Goal: Communication & Community: Answer question/provide support

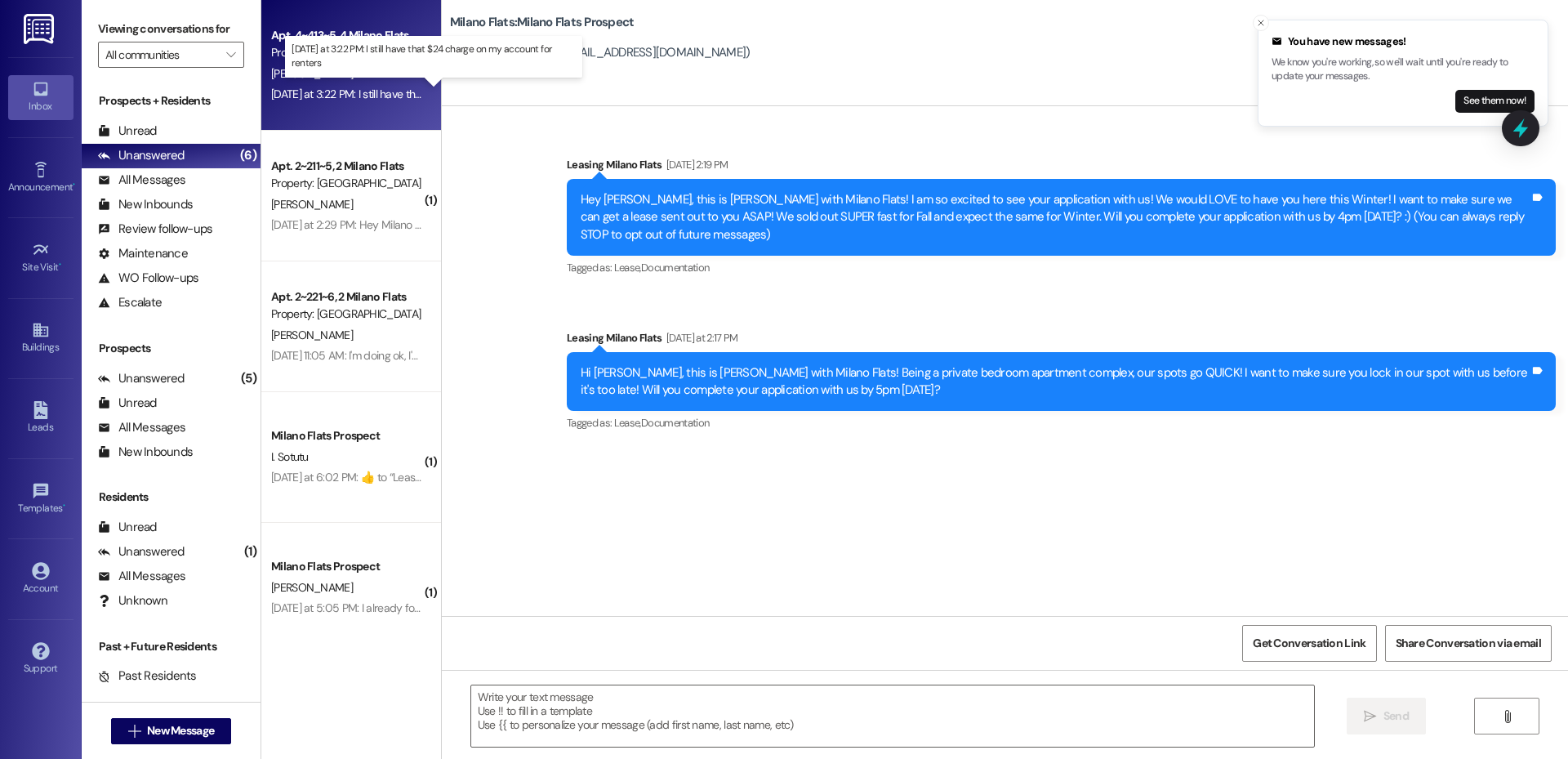
click at [338, 90] on div "[DATE] at 3:22 PM: I still have that $24 charge on my account for renters [DATE…" at bounding box center [440, 93] width 337 height 14
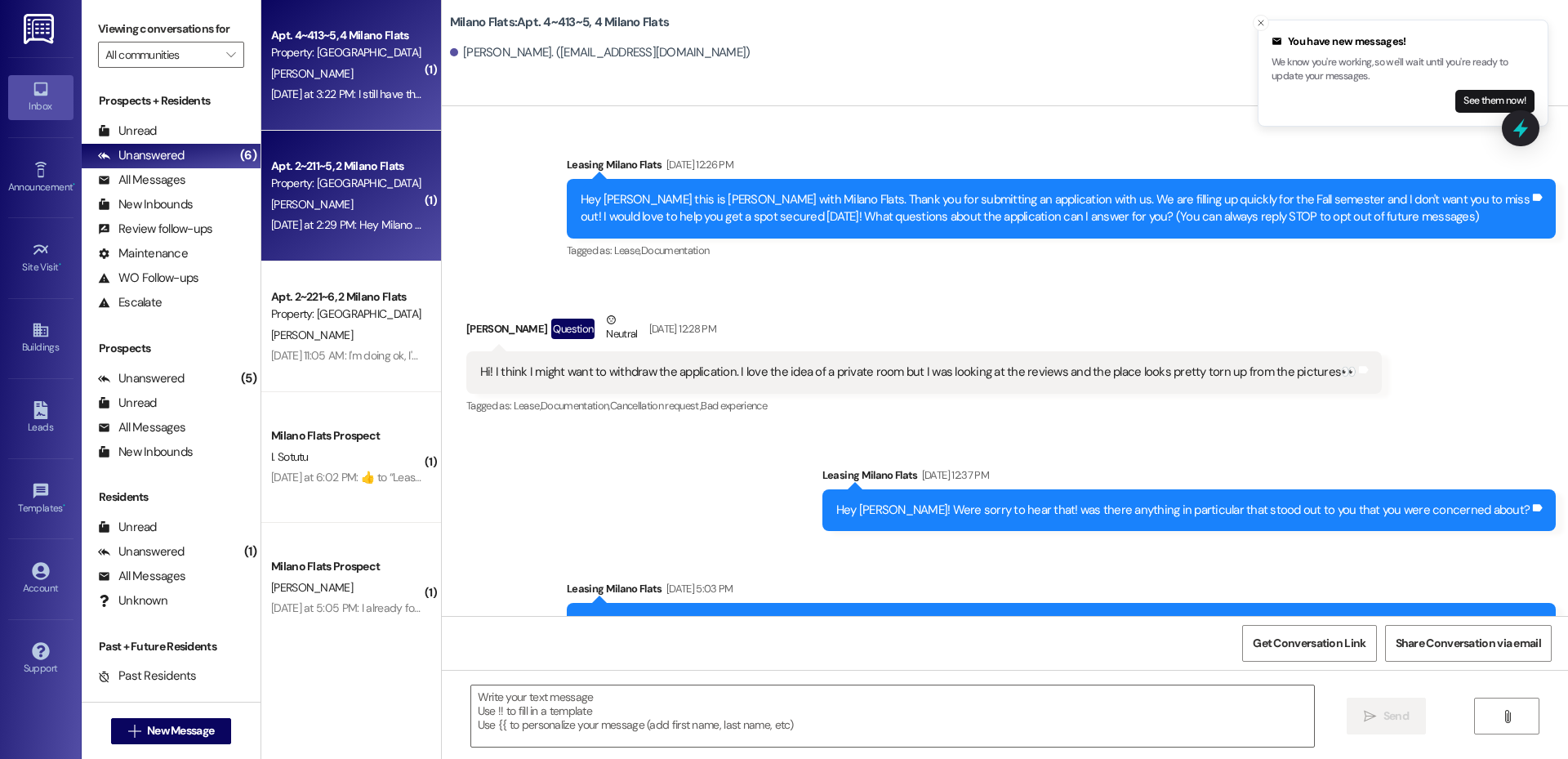
click at [578, 705] on textarea at bounding box center [892, 716] width 843 height 61
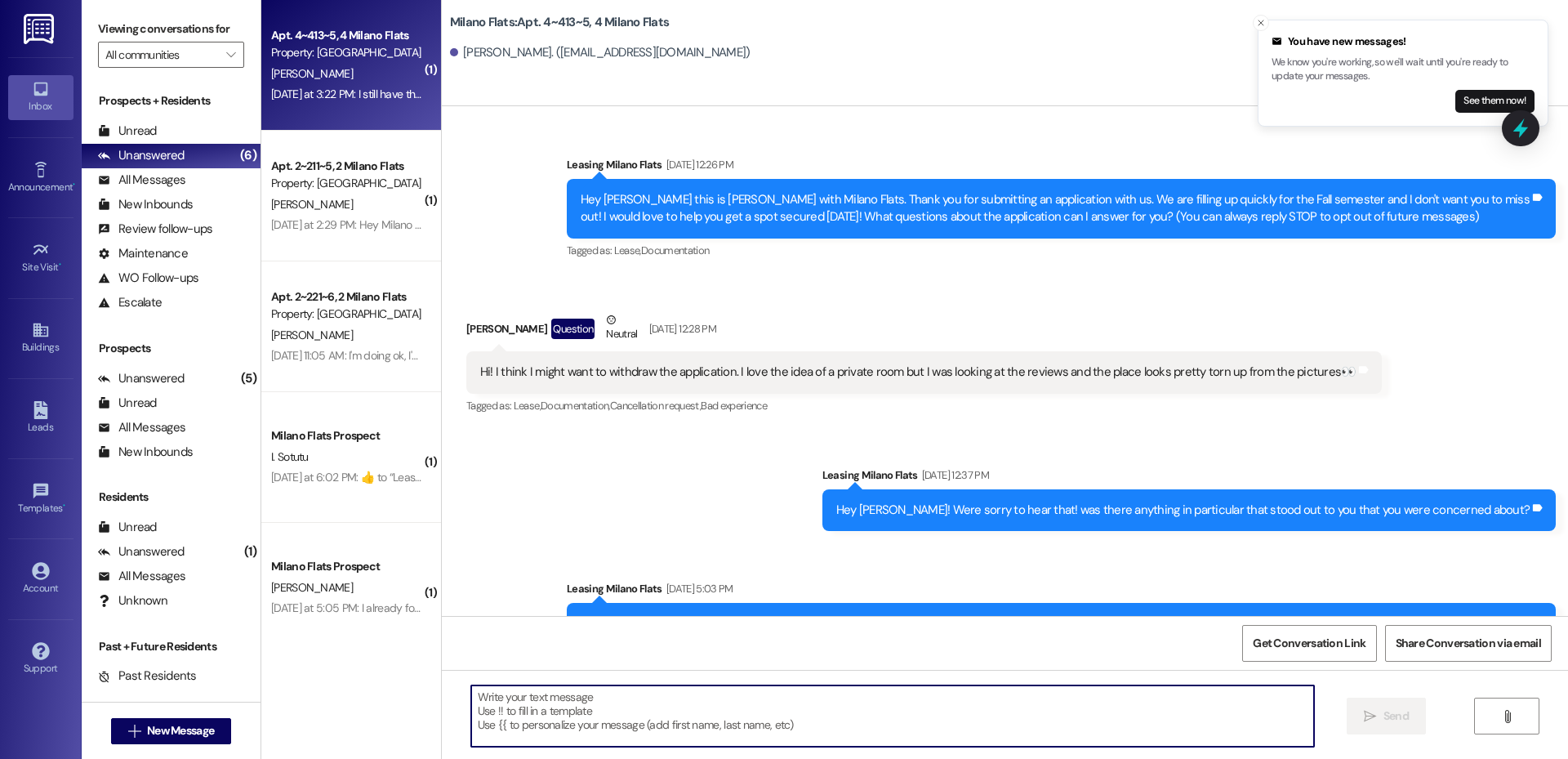
scroll to position [53667, 0]
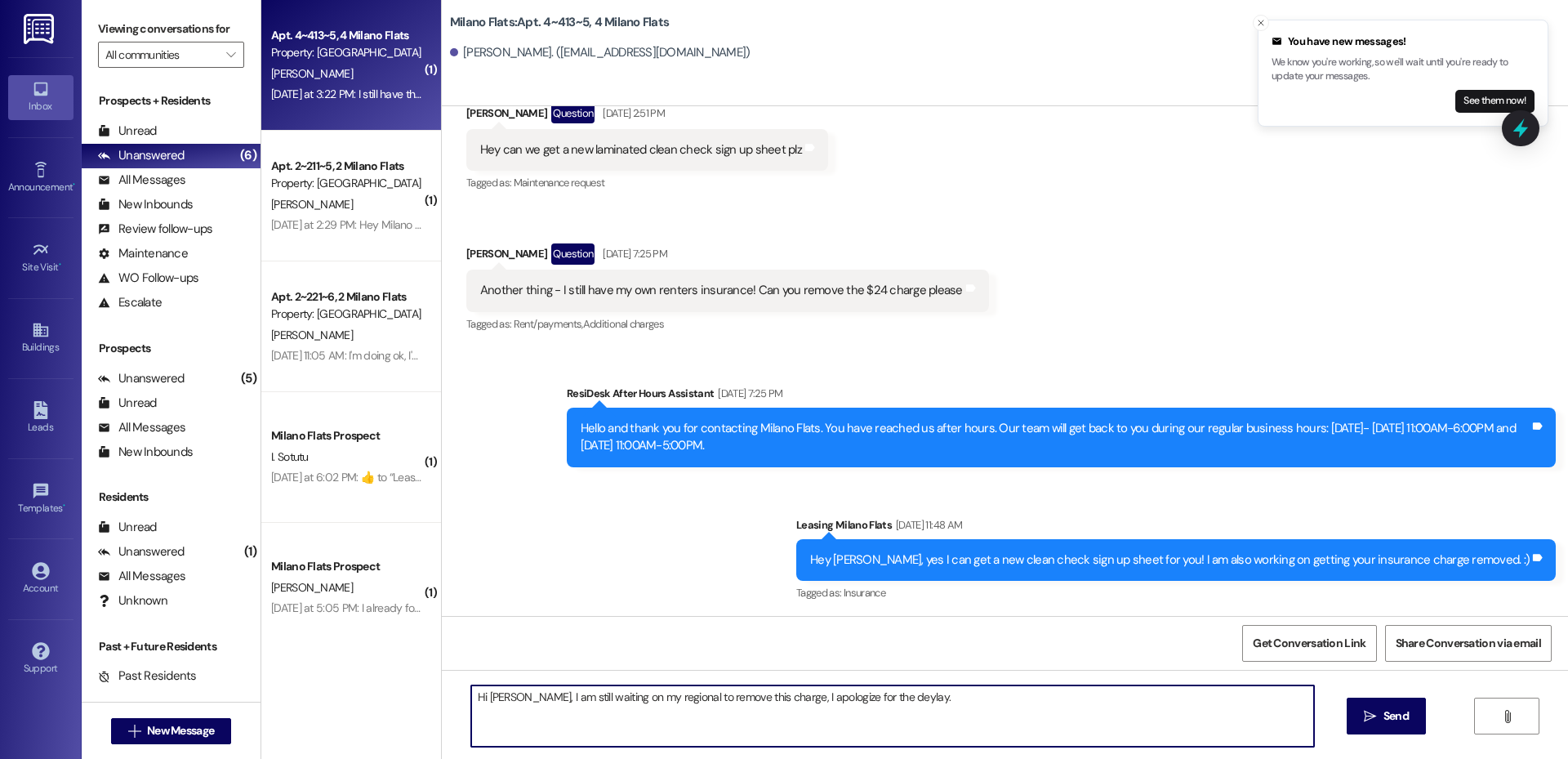
click at [883, 699] on textarea "Hi [PERSON_NAME], I am still waiting on my regional to remove this charge, I ap…" at bounding box center [892, 716] width 843 height 61
click at [880, 699] on textarea "Hi [PERSON_NAME], I am still waiting on my regional to remove this charge, I ap…" at bounding box center [892, 716] width 843 height 61
click at [958, 694] on textarea "Hi [PERSON_NAME], I am still waiting on my regional to remove this charge, I ap…" at bounding box center [892, 716] width 843 height 61
type textarea "Hi [PERSON_NAME], I am still waiting on my regional to remove this charge, I ap…"
click at [1390, 725] on button " Send" at bounding box center [1385, 715] width 79 height 37
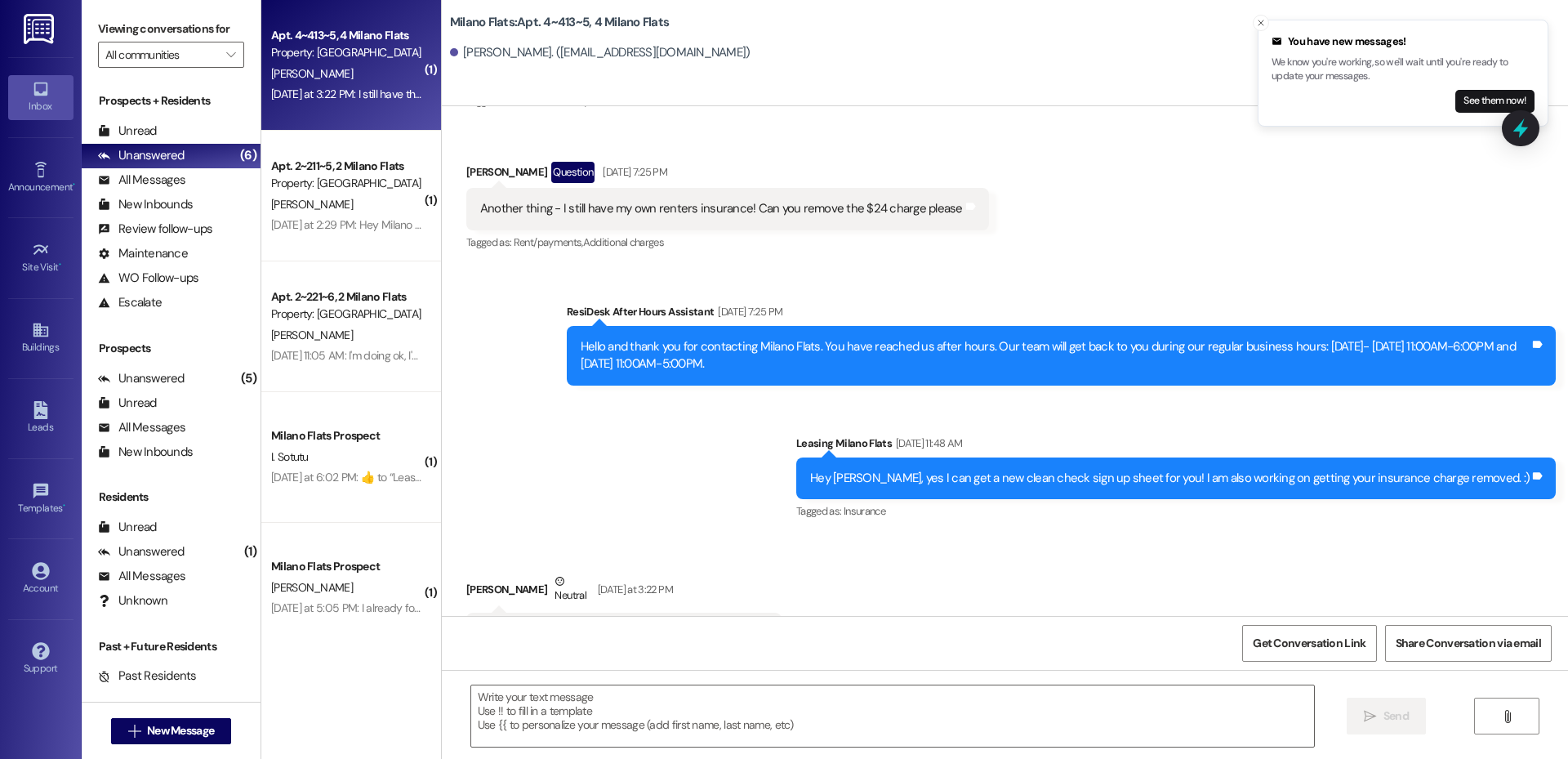
scroll to position [53780, 0]
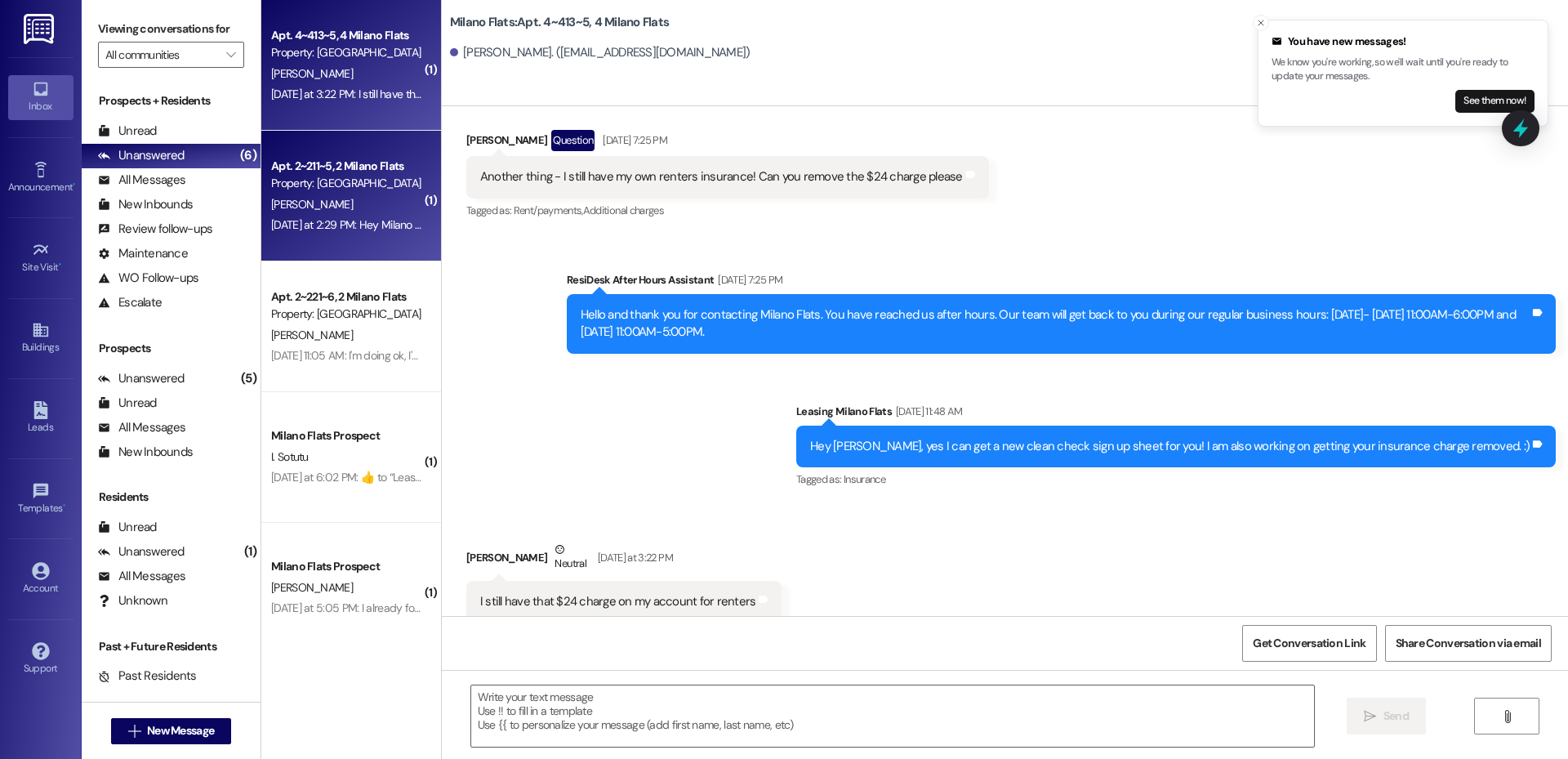
click at [374, 196] on div "[PERSON_NAME]" at bounding box center [347, 204] width 154 height 20
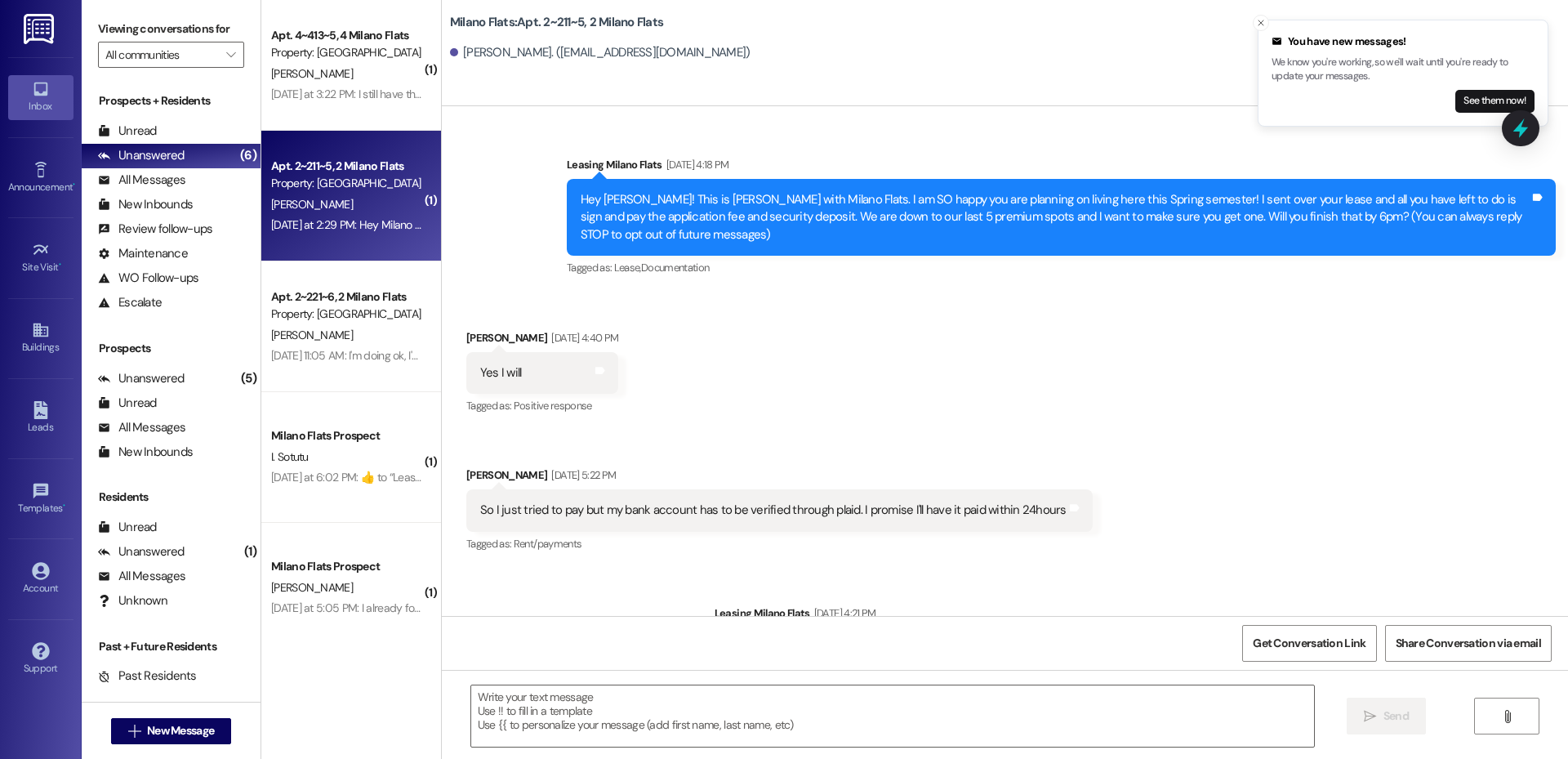
scroll to position [14814, 0]
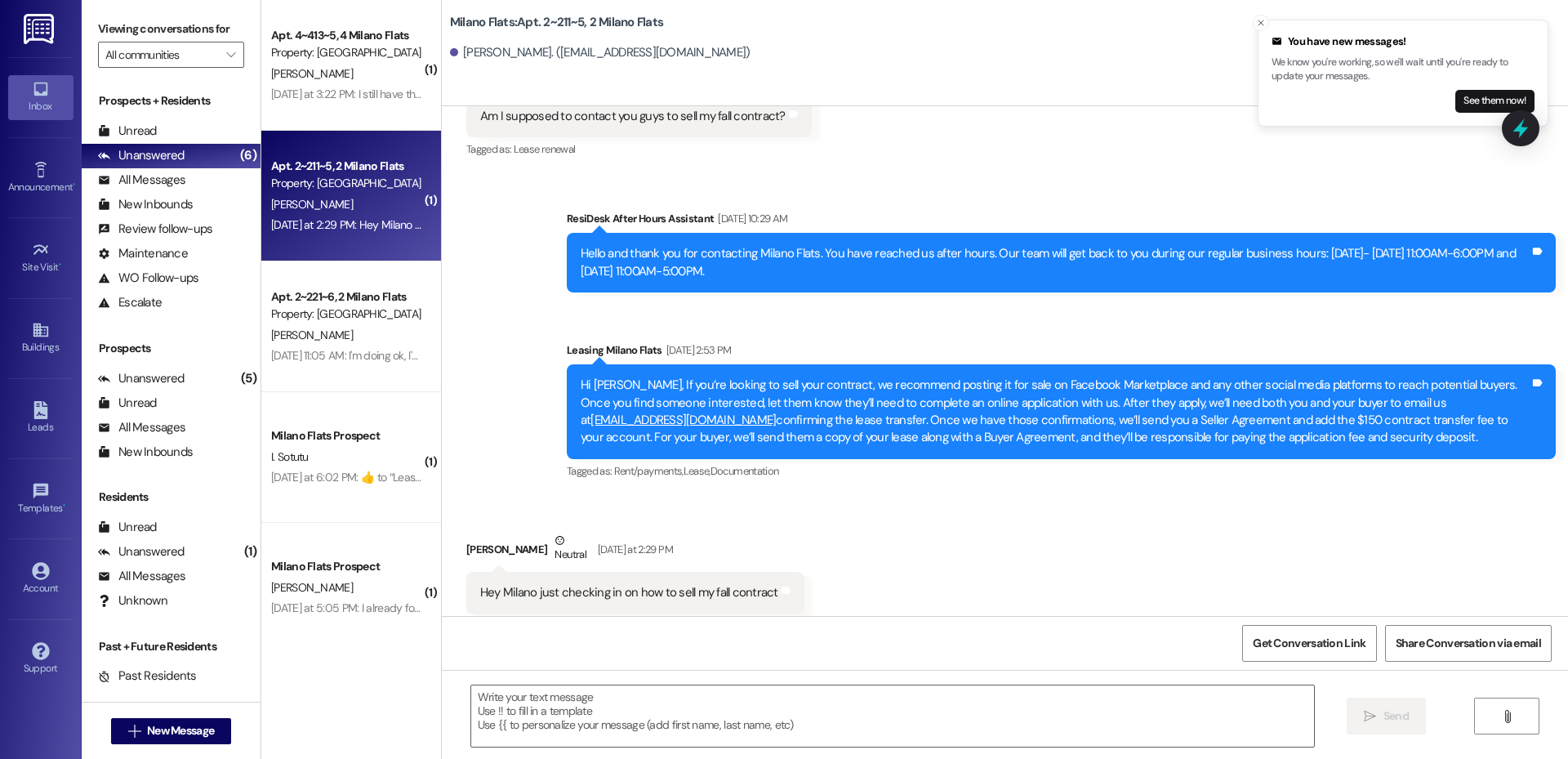
drag, startPoint x: 1416, startPoint y: 405, endPoint x: 533, endPoint y: 338, distance: 885.5
click at [533, 338] on div "Sent via SMS ResiDesk After Hours Assistant [DATE] 10:29 AM Hello and thank you…" at bounding box center [1004, 334] width 1126 height 322
click at [610, 718] on textarea at bounding box center [892, 716] width 843 height 61
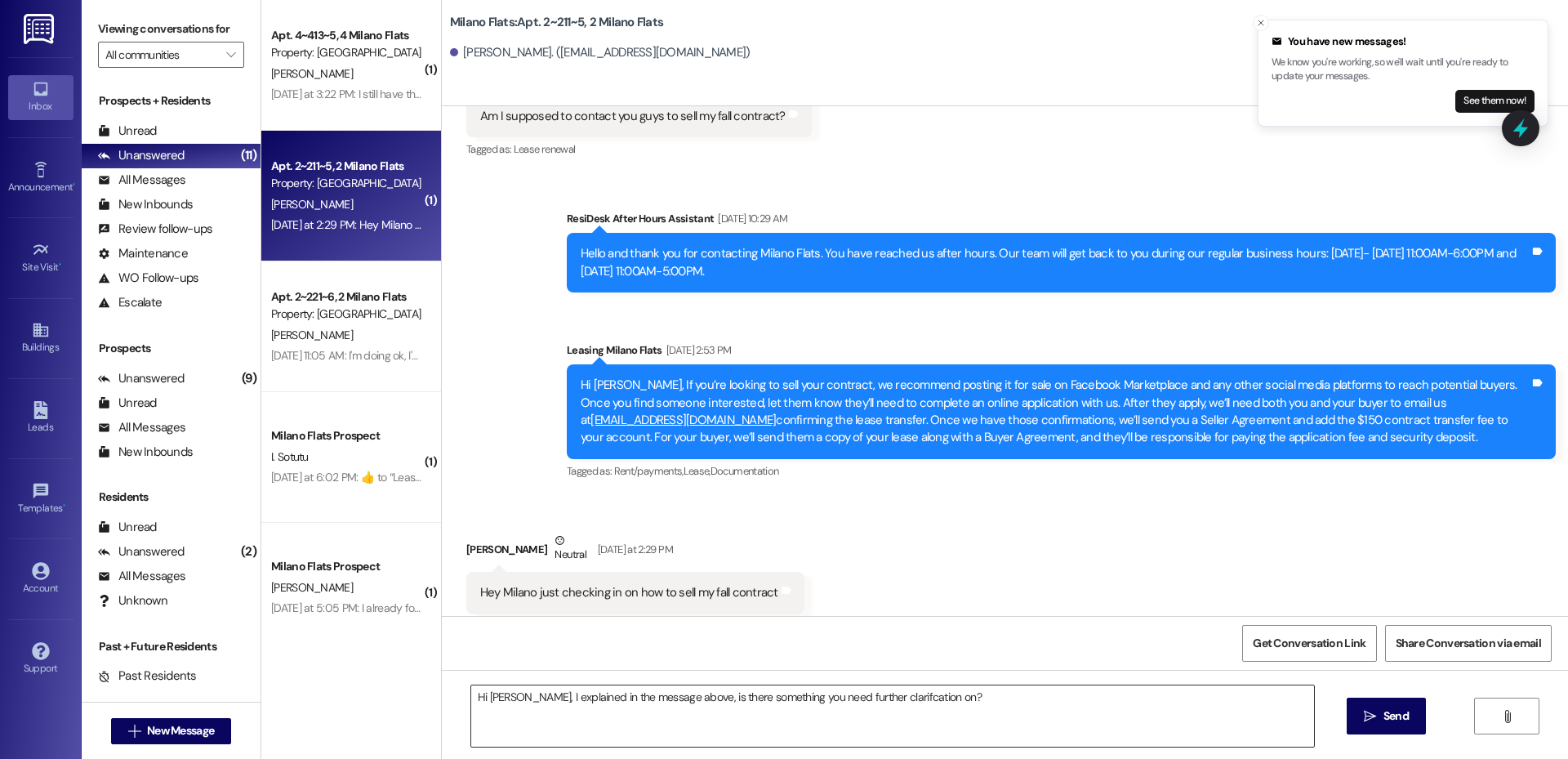
click at [607, 706] on textarea "Hi [PERSON_NAME], I explained in the message above, is there something you need…" at bounding box center [892, 716] width 843 height 61
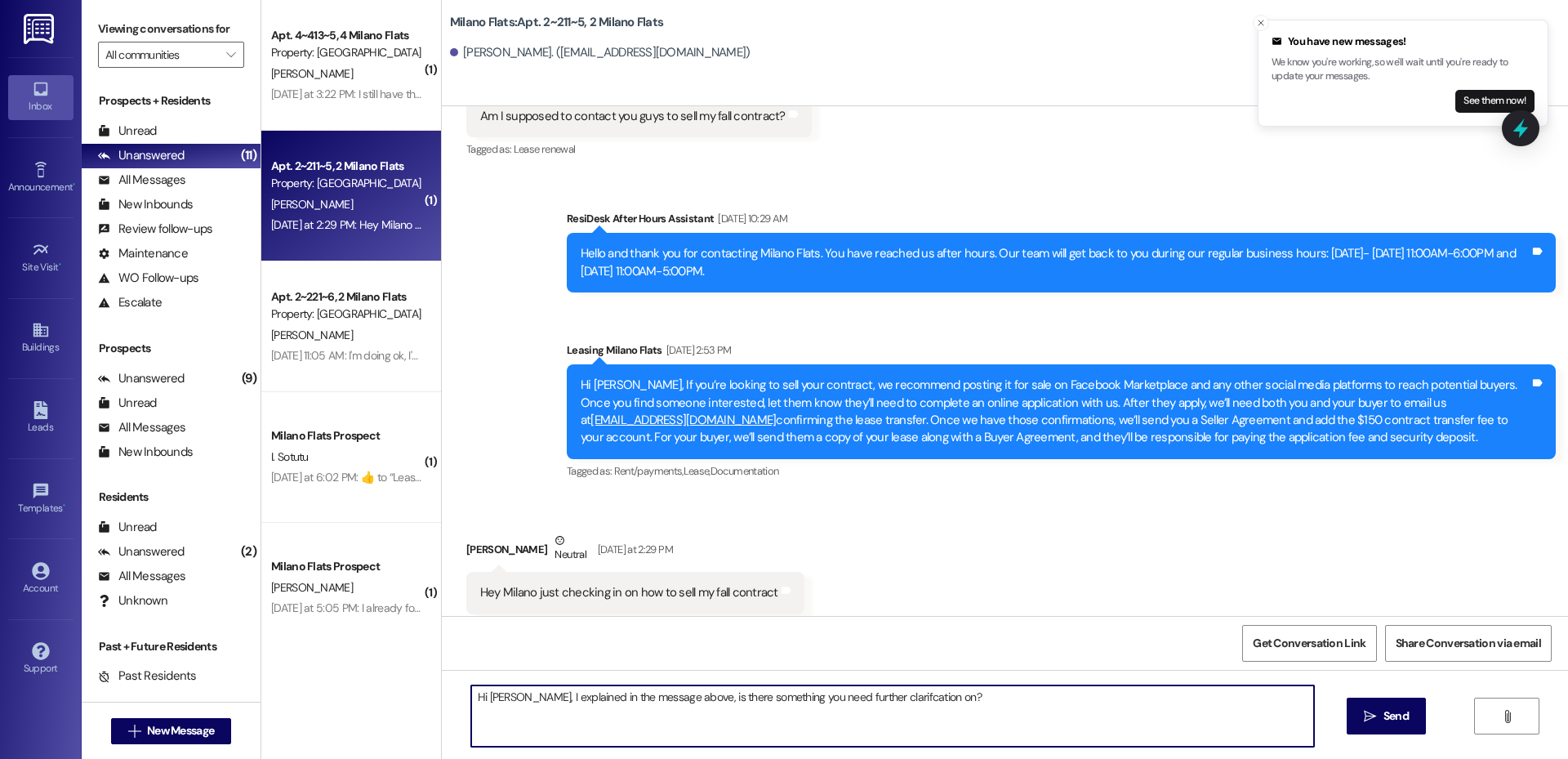
paste textarea "As I mentioned in my message above, is there a specific part you’d like me to c…"
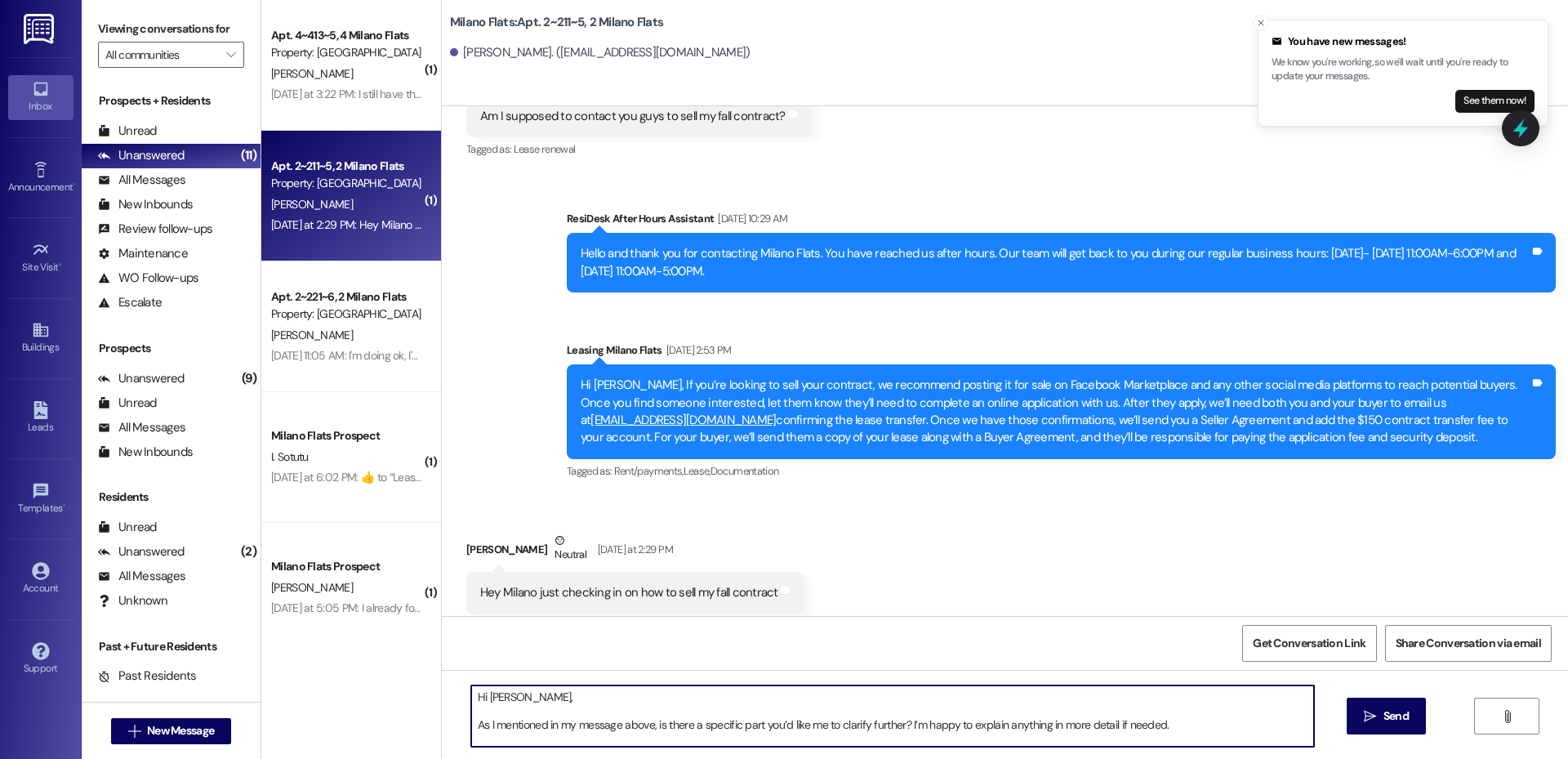
click at [471, 726] on textarea "Hi [PERSON_NAME], As I mentioned in my message above, is there a specific part …" at bounding box center [892, 716] width 843 height 61
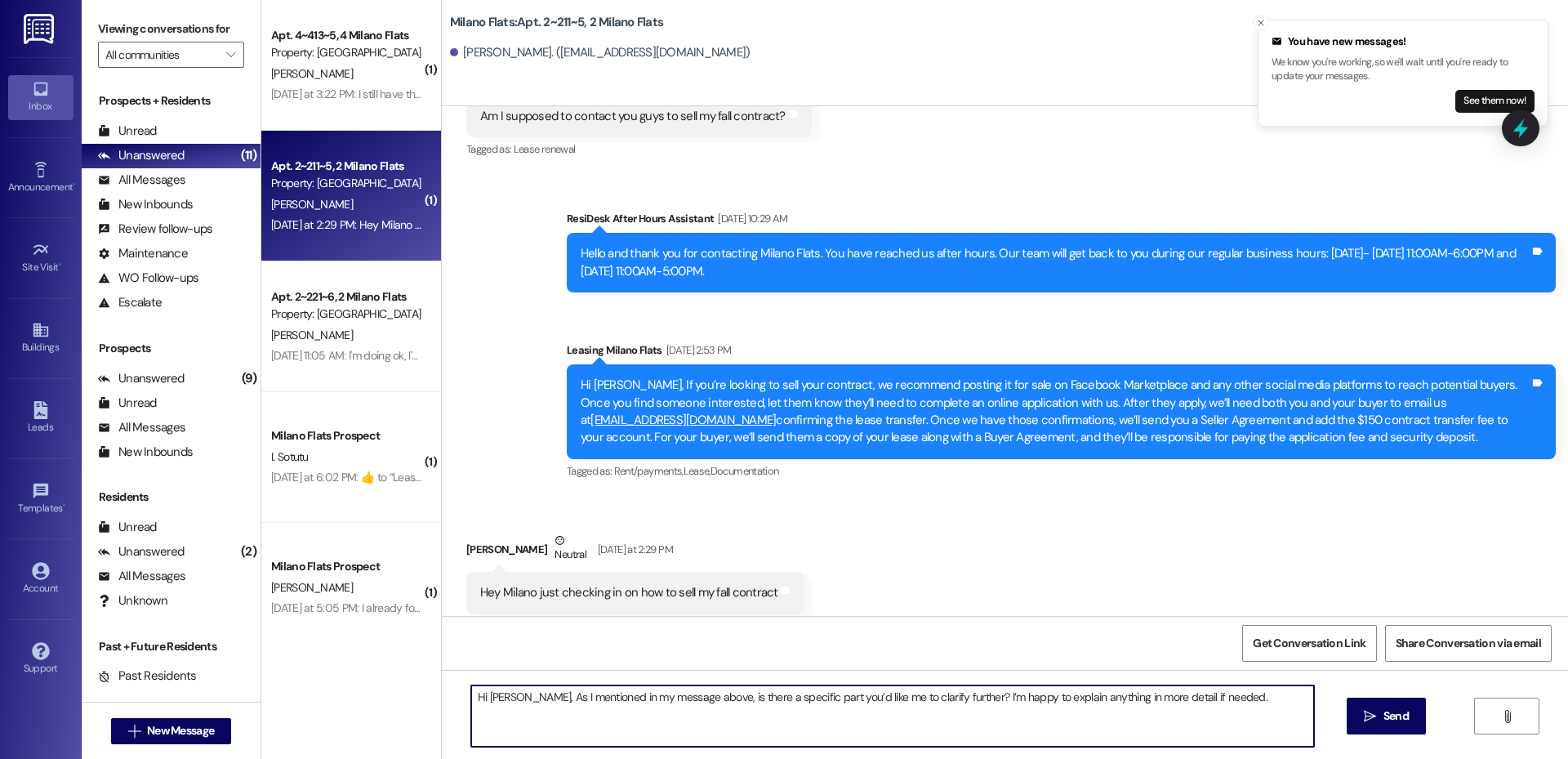
click at [520, 697] on textarea "Hi [PERSON_NAME], As I mentioned in my message above, is there a specific part …" at bounding box center [892, 716] width 843 height 61
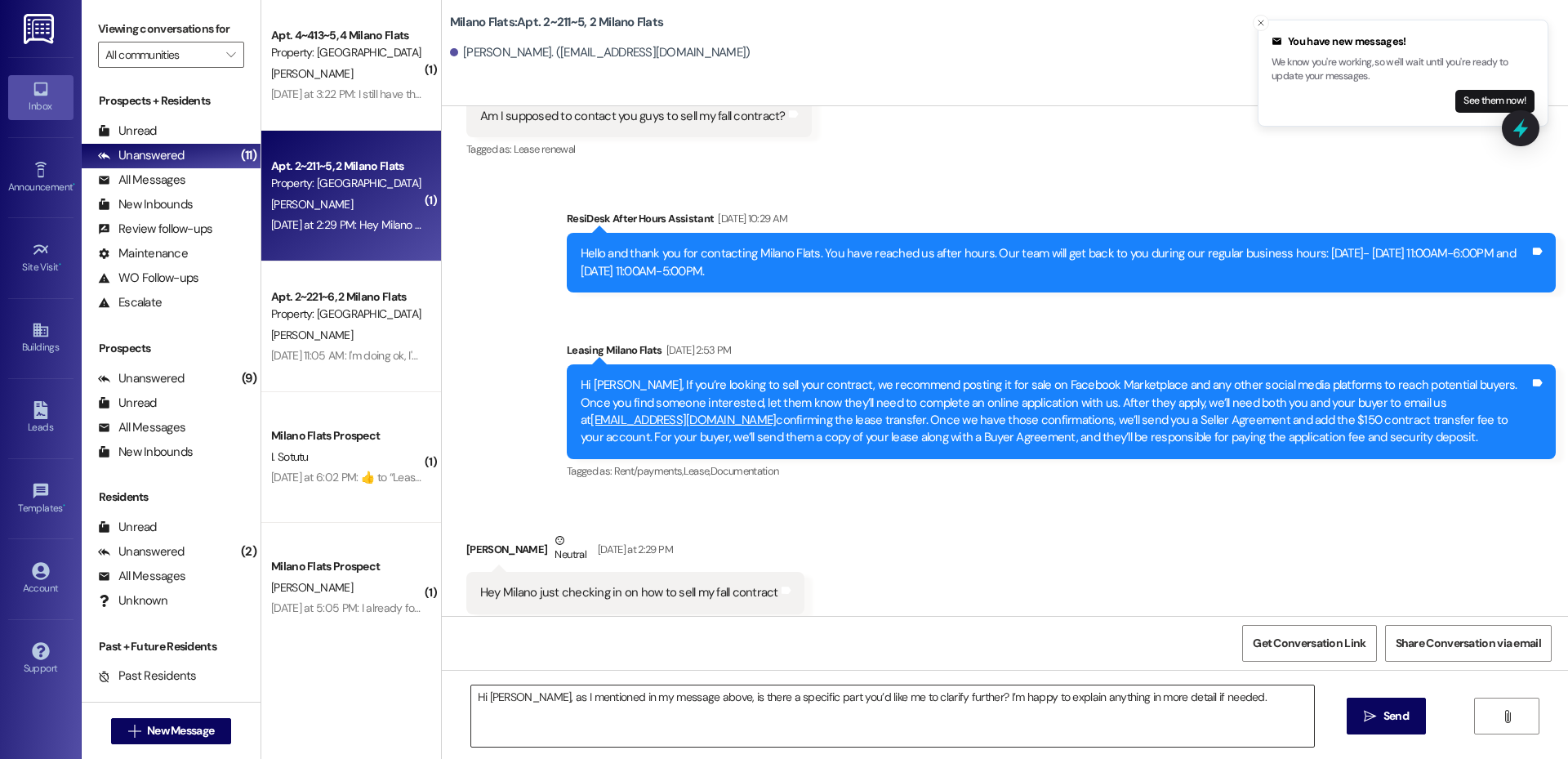
click at [550, 718] on textarea "Hi [PERSON_NAME], as I mentioned in my message above, is there a specific part …" at bounding box center [892, 716] width 843 height 61
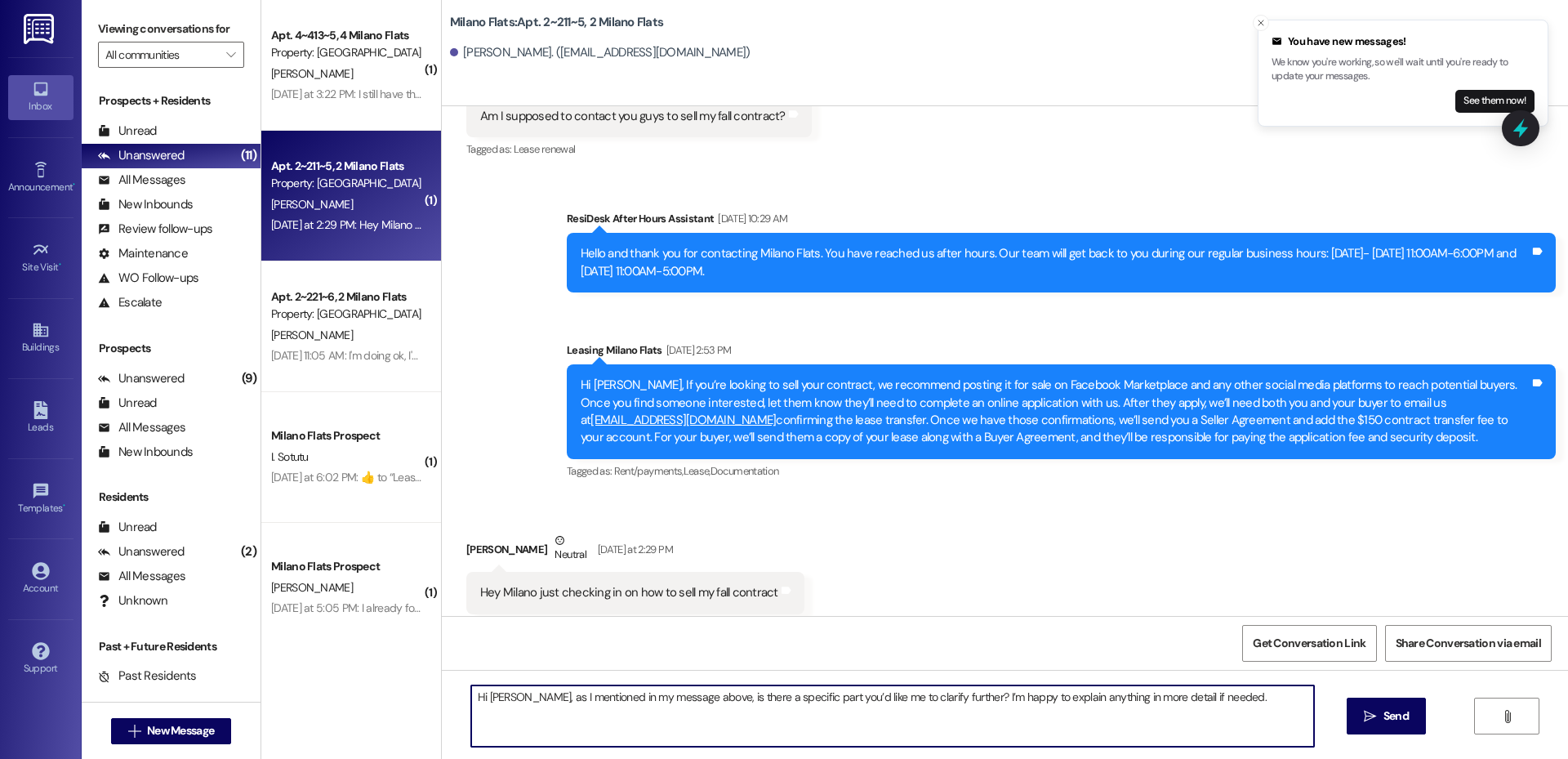
paste textarea "I did explain the steps for selling your contract in my message above, but I’m …"
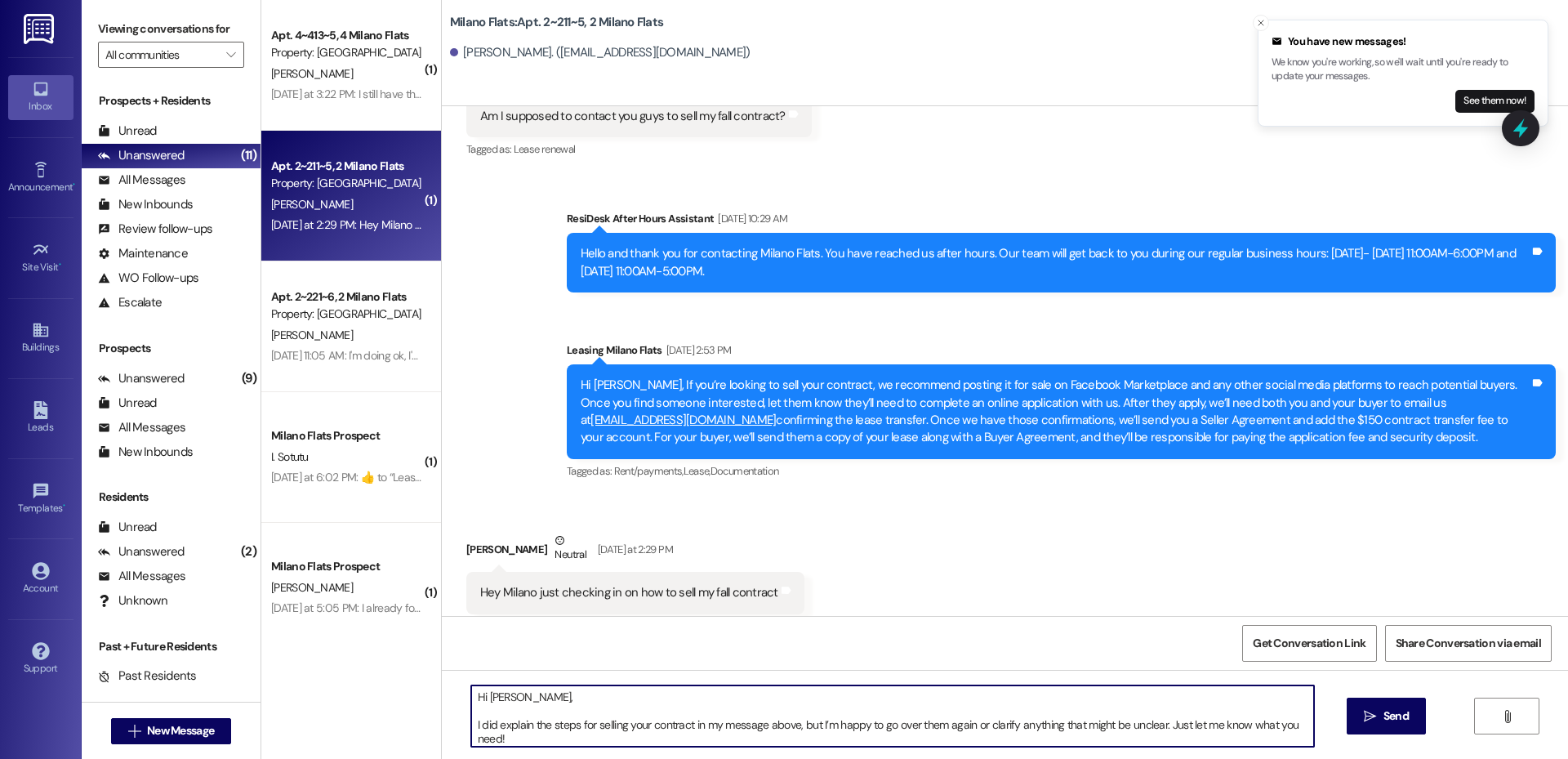
click at [471, 721] on textarea "Hi [PERSON_NAME], I did explain the steps for selling your contract in my messa…" at bounding box center [892, 716] width 843 height 61
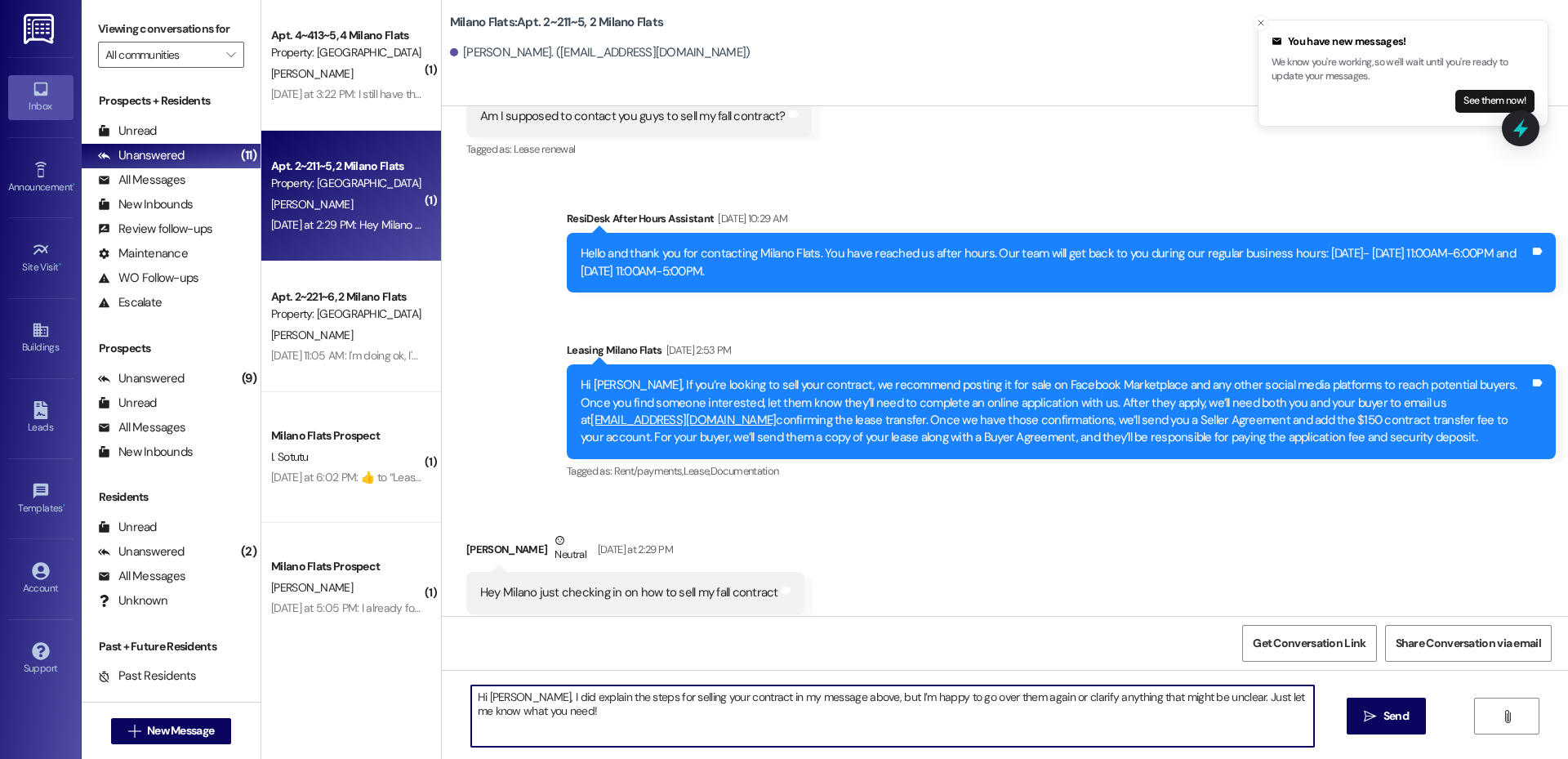
click at [790, 743] on textarea "Hi [PERSON_NAME], I did explain the steps for selling your contract in my messa…" at bounding box center [892, 716] width 843 height 61
type textarea "Hi [PERSON_NAME], I did explain the steps for selling your contract in my messa…"
click at [1347, 721] on button " Send" at bounding box center [1385, 715] width 79 height 37
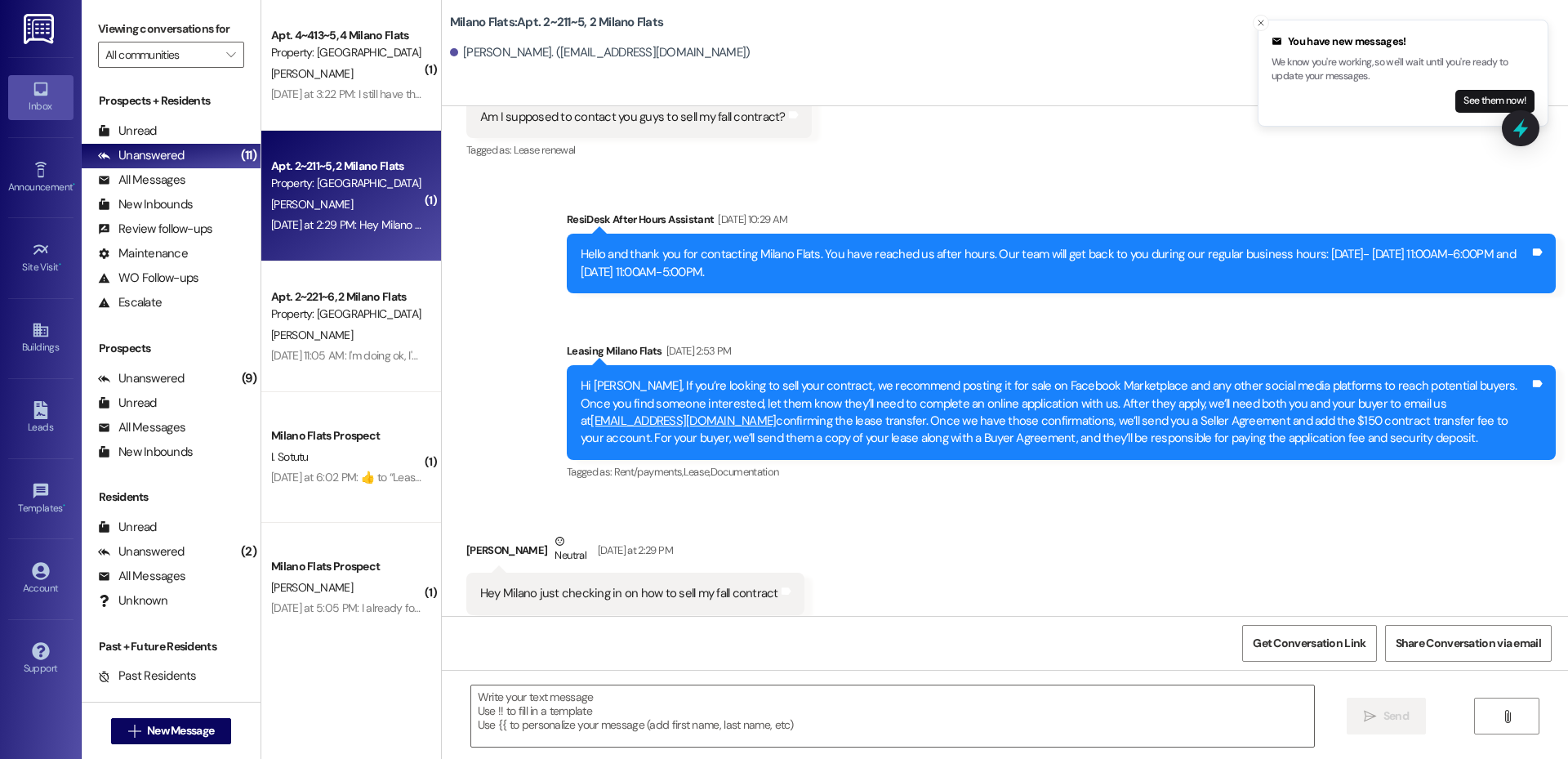
scroll to position [14947, 0]
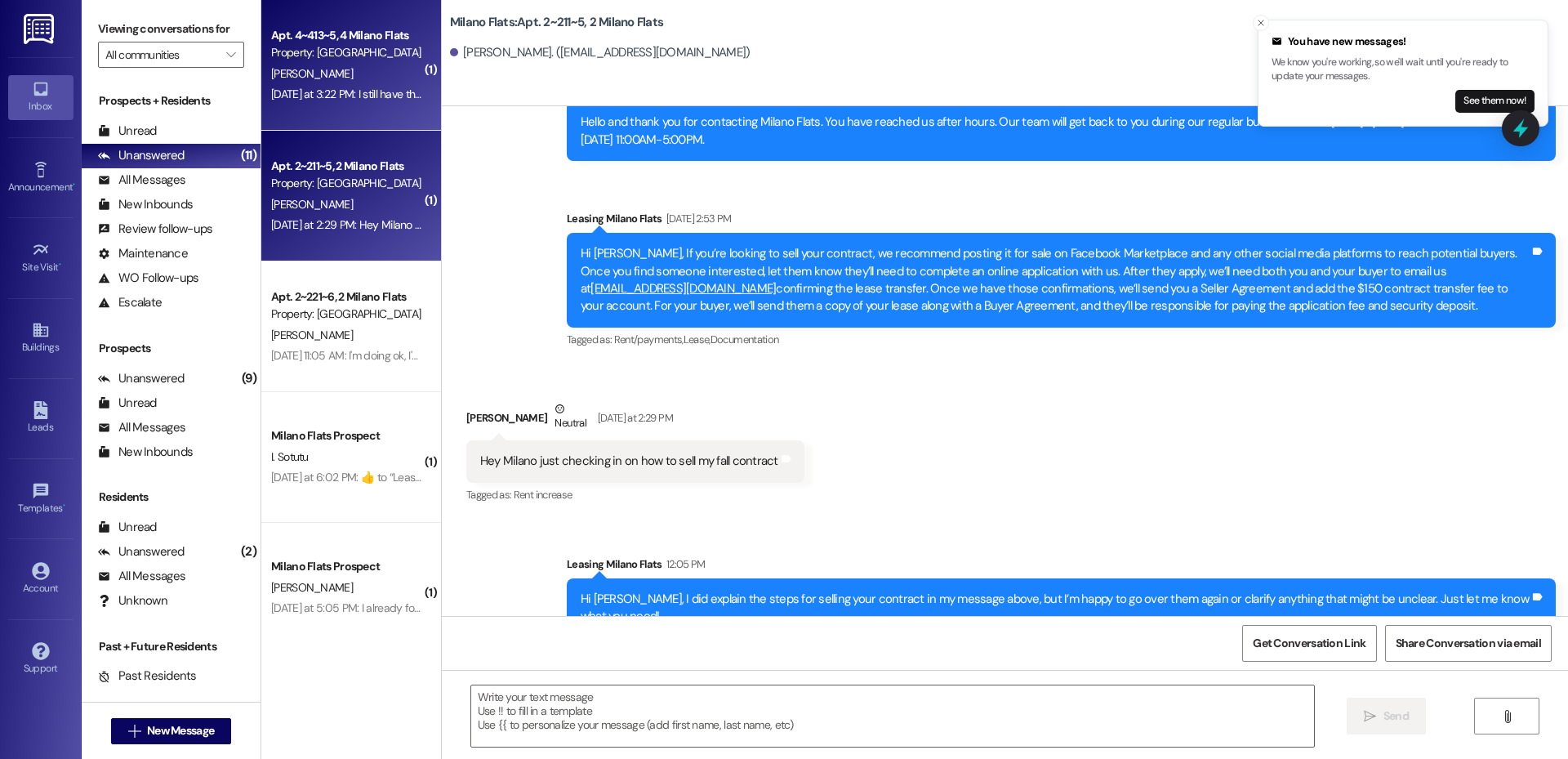
click at [356, 100] on div "[DATE] at 3:22 PM: I still have that $24 charge on my account for renters [DATE…" at bounding box center [440, 93] width 337 height 14
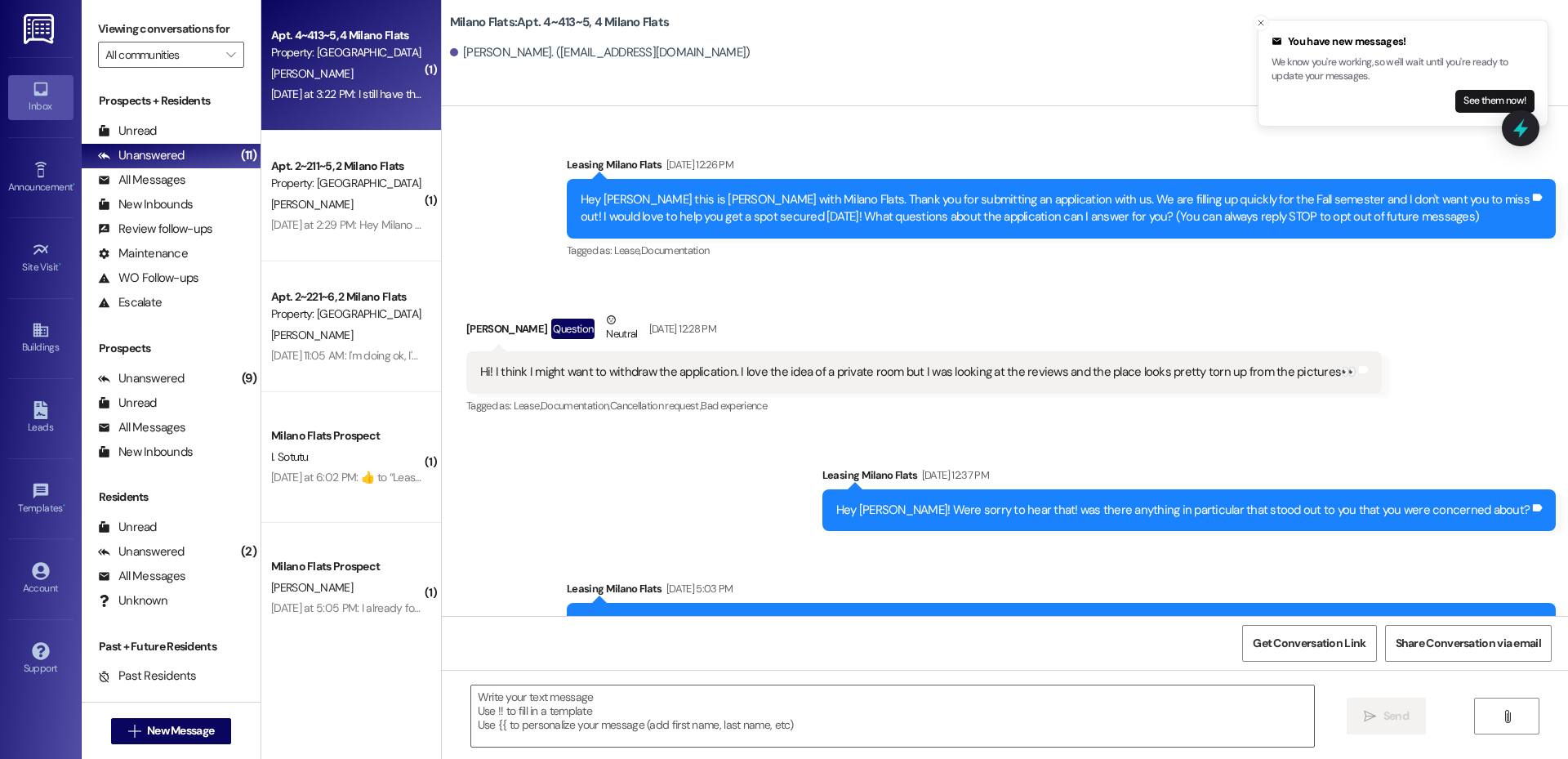
scroll to position [53780, 0]
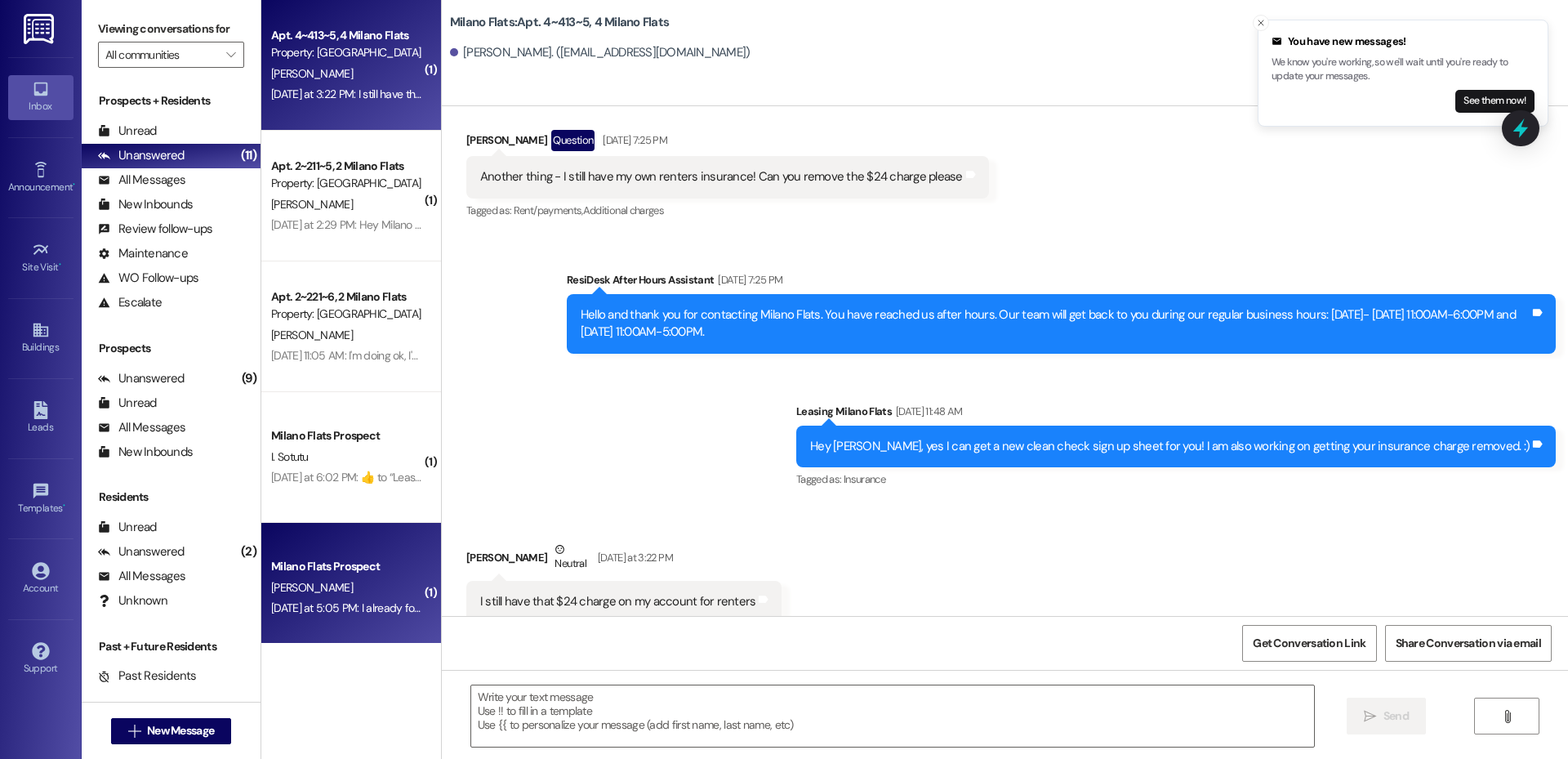
click at [338, 617] on div "[DATE] at 5:05 PM: I already found a contract for fall semester but thank you f…" at bounding box center [347, 608] width 154 height 20
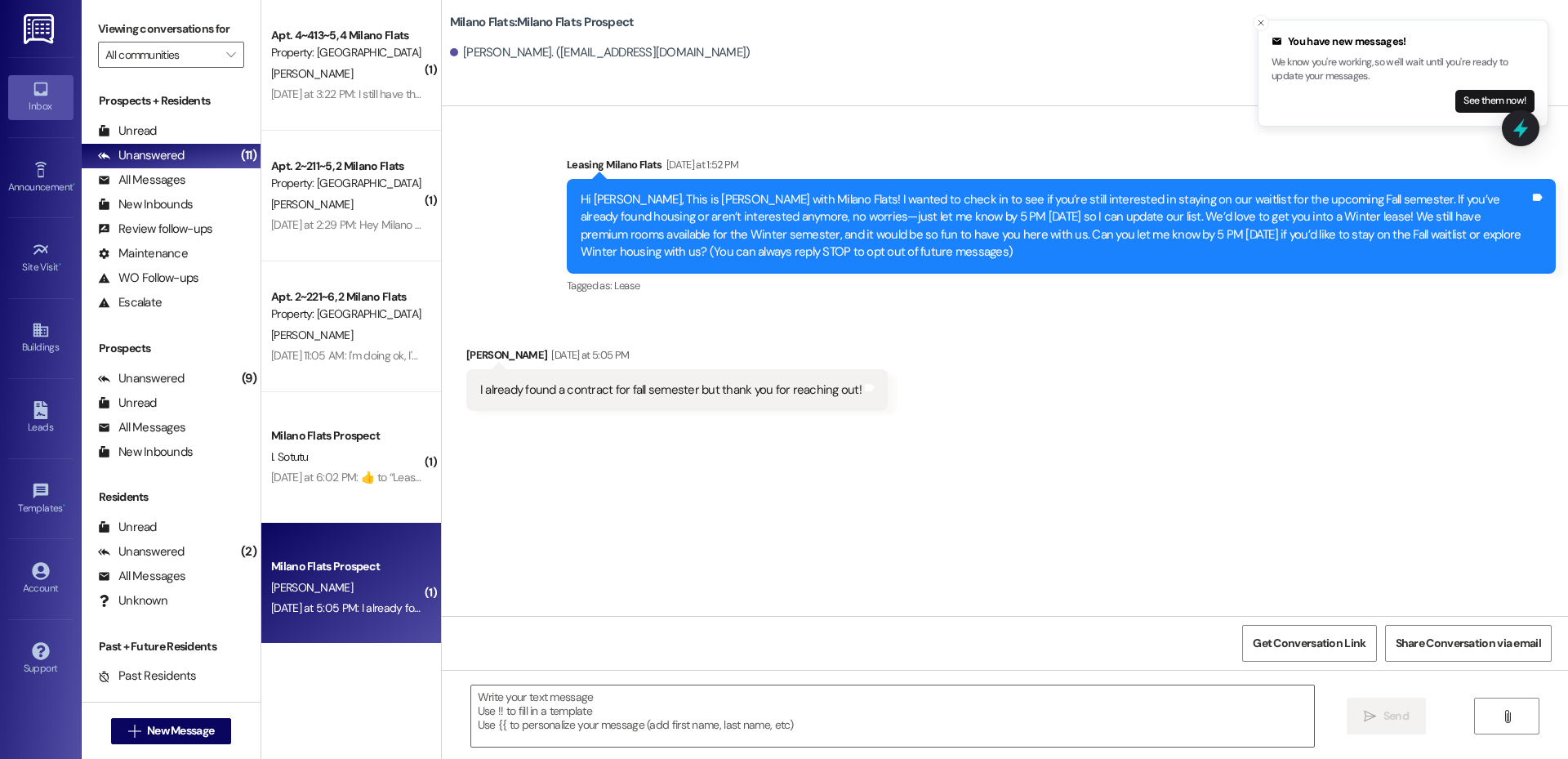
scroll to position [0, 0]
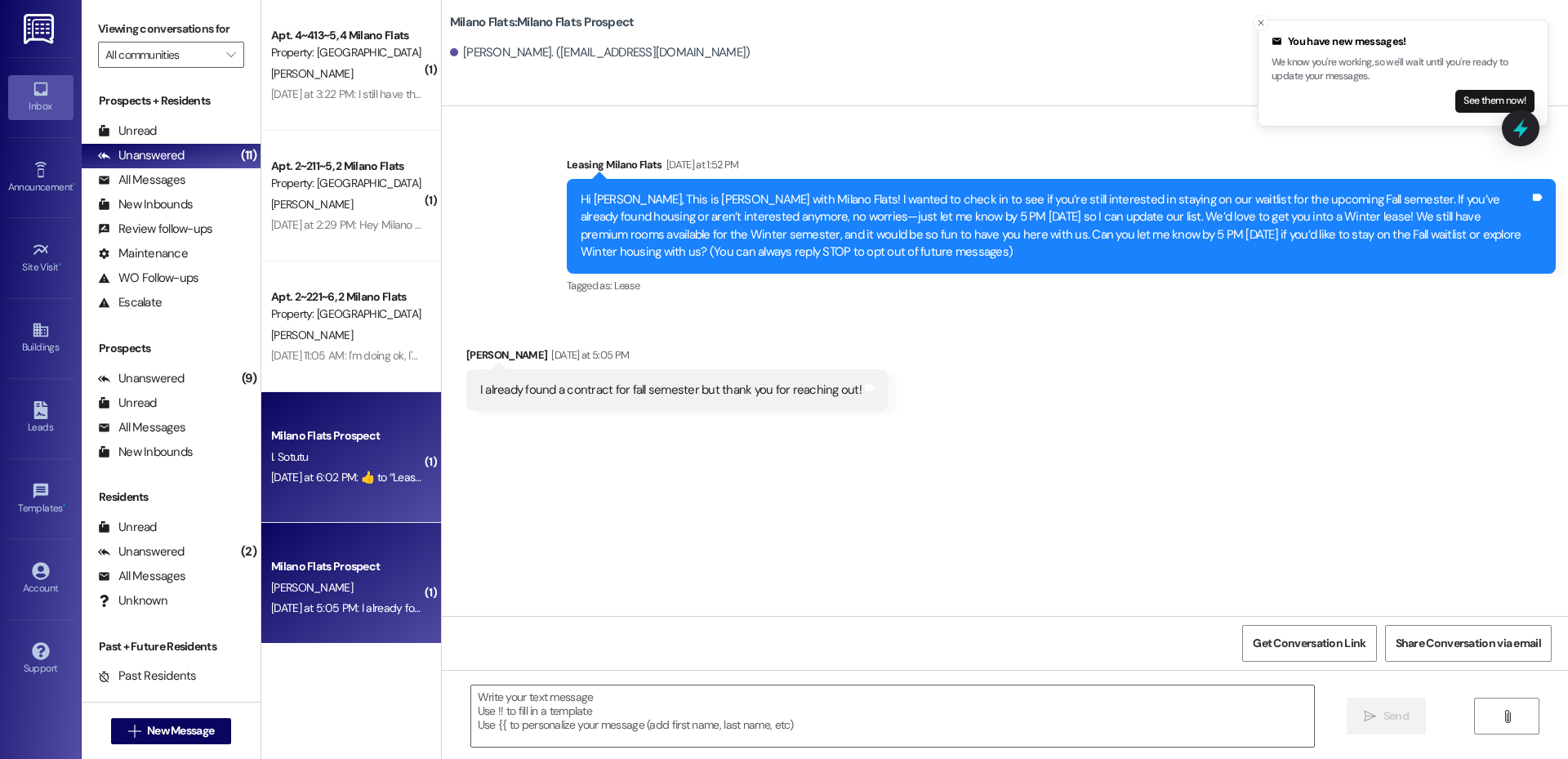
click at [342, 443] on div "Milano Flats Prospect" at bounding box center [347, 436] width 151 height 17
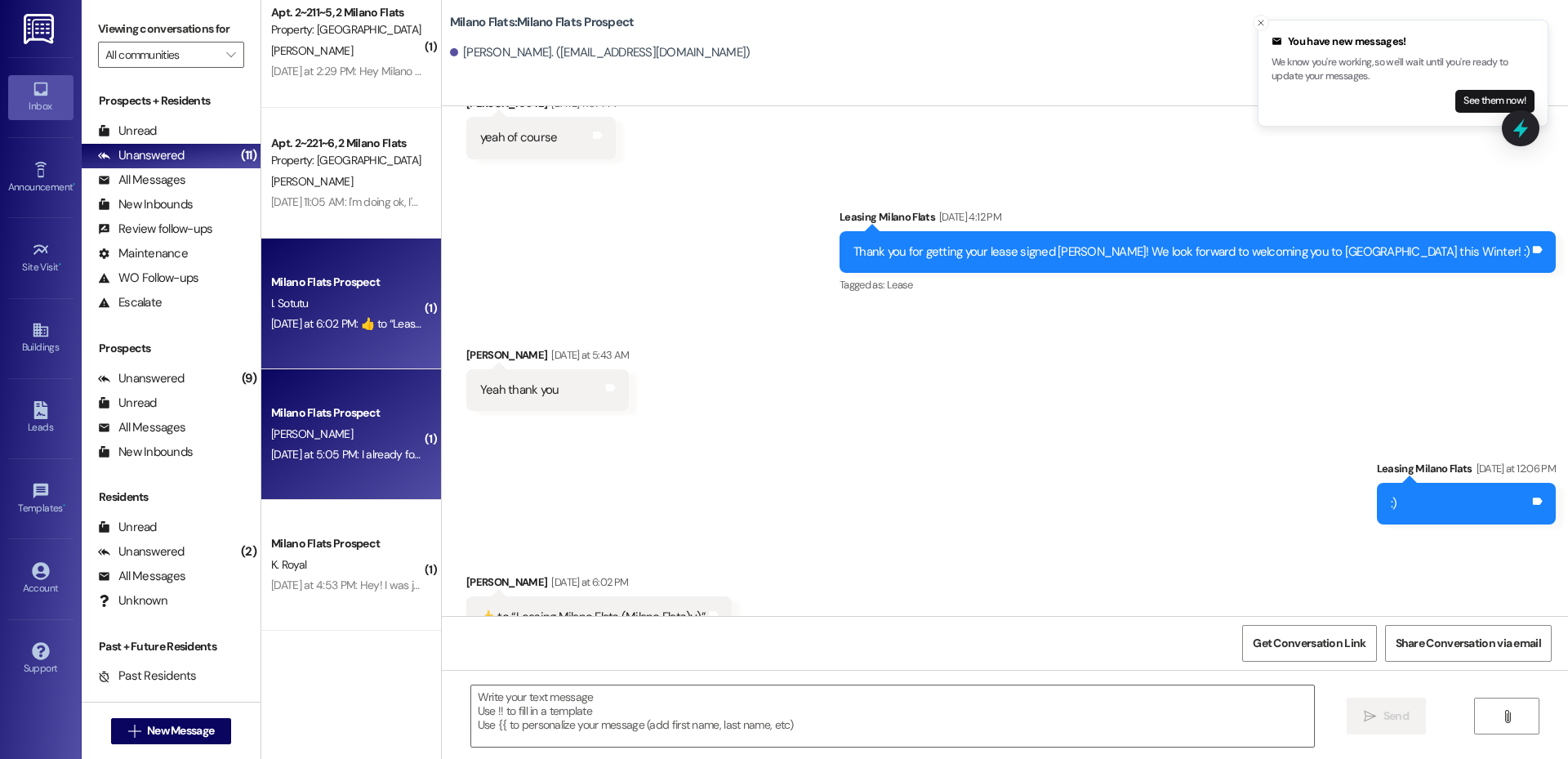
scroll to position [190, 0]
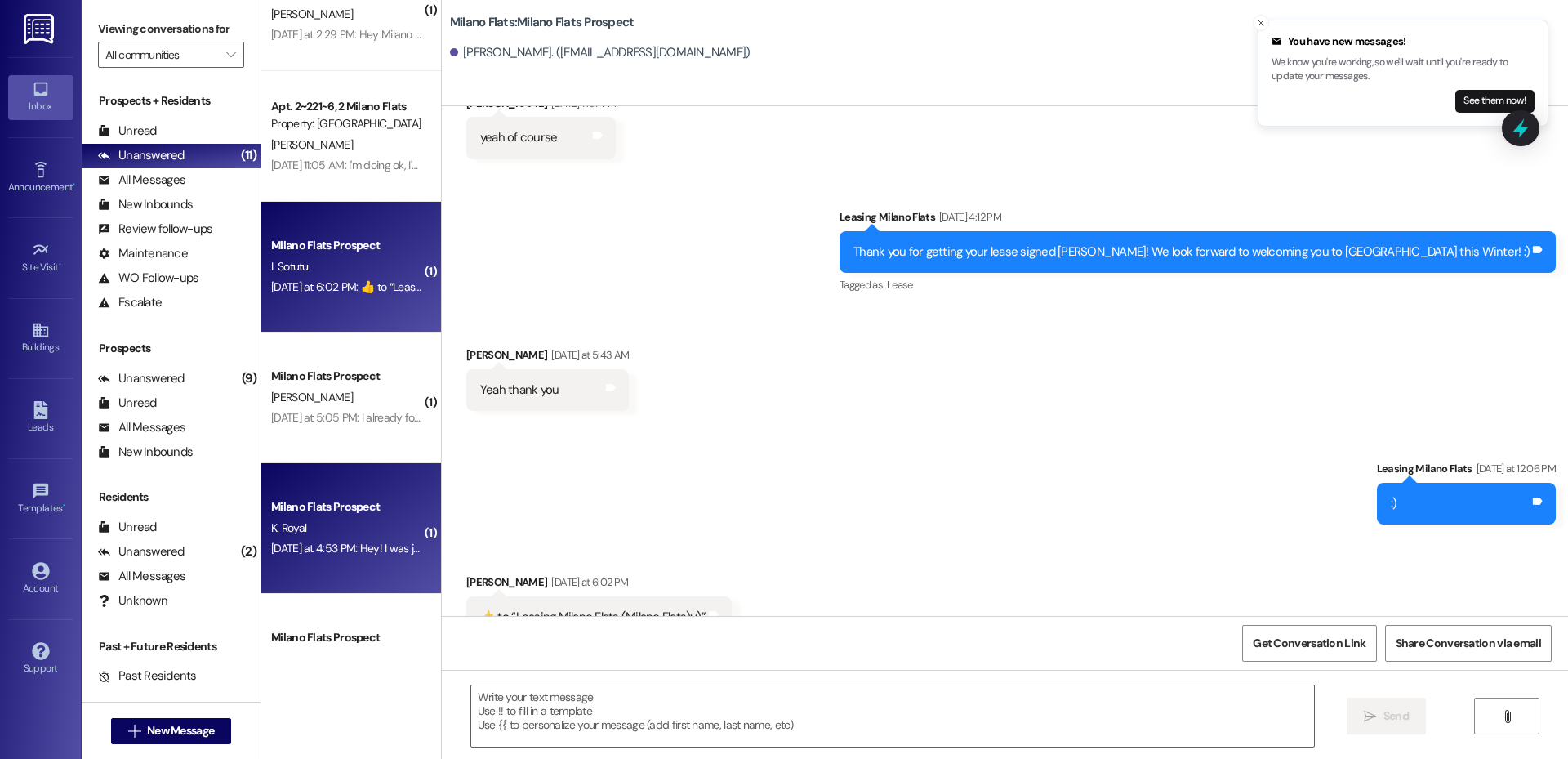
click at [345, 547] on div "[DATE] at 4:53 PM: Hey! I was just wondering if she had paid yet? [DATE] at 4:5…" at bounding box center [425, 548] width 307 height 14
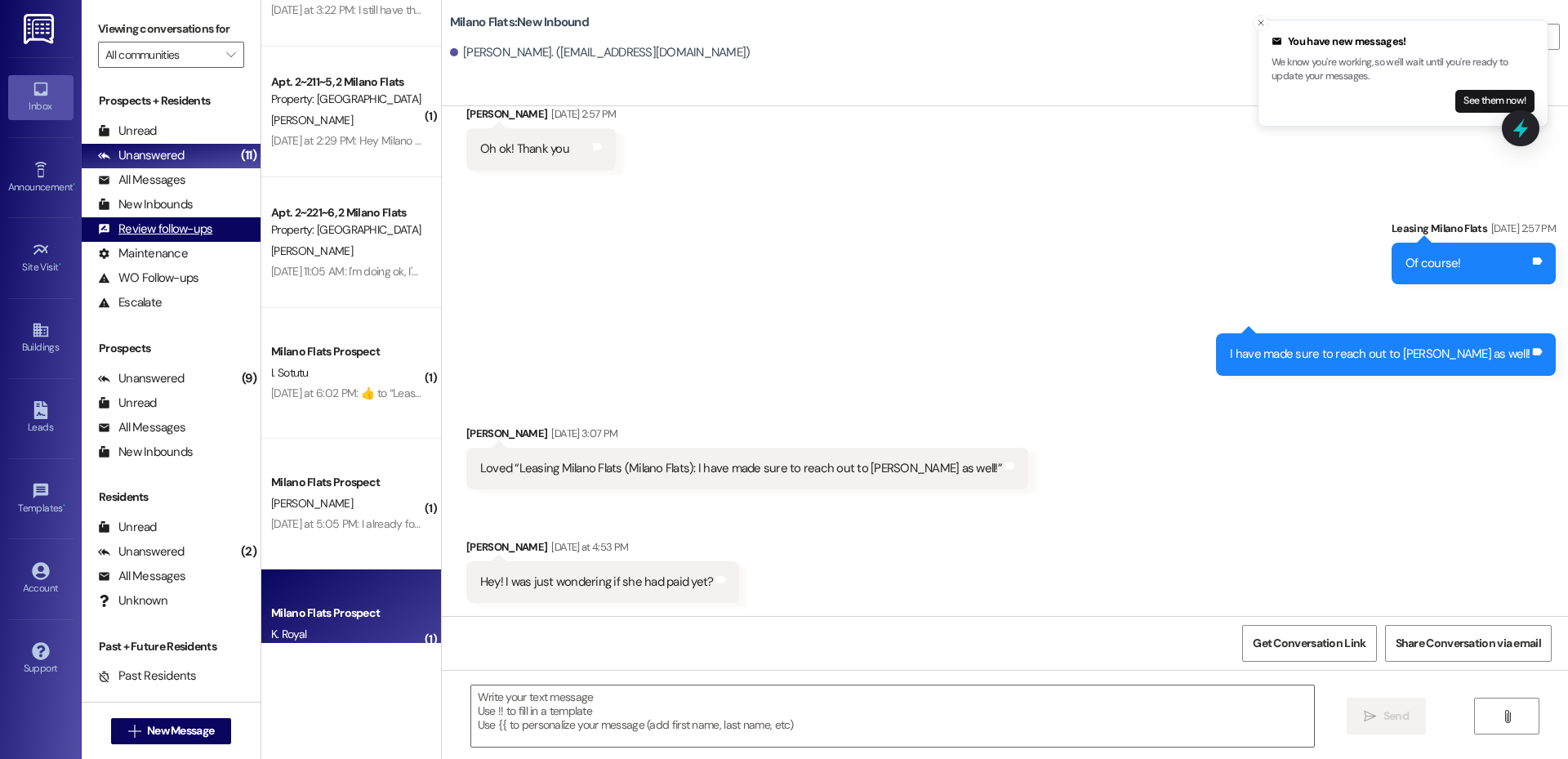
scroll to position [0, 0]
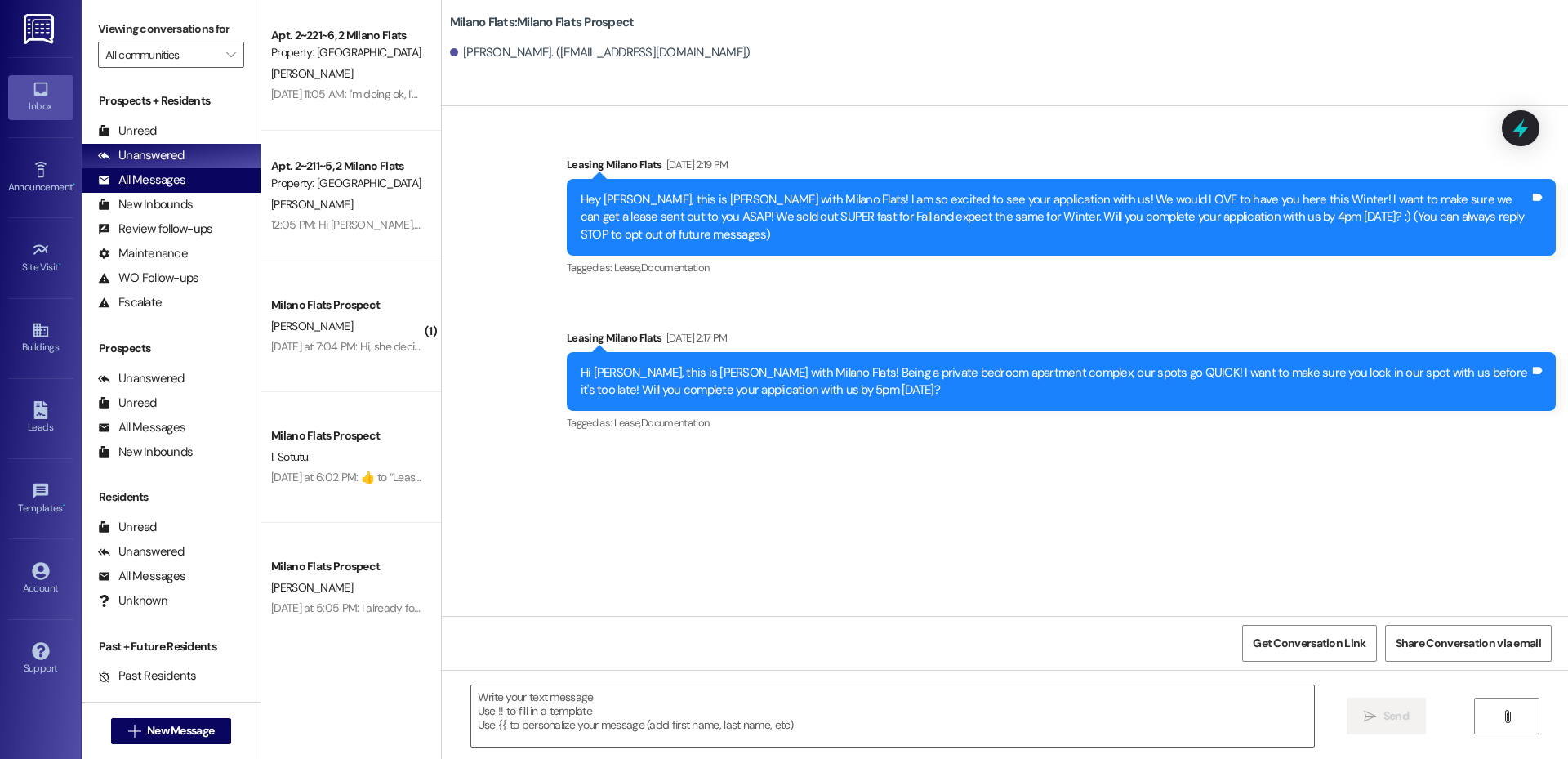
click at [176, 173] on div "All Messages" at bounding box center [142, 180] width 88 height 17
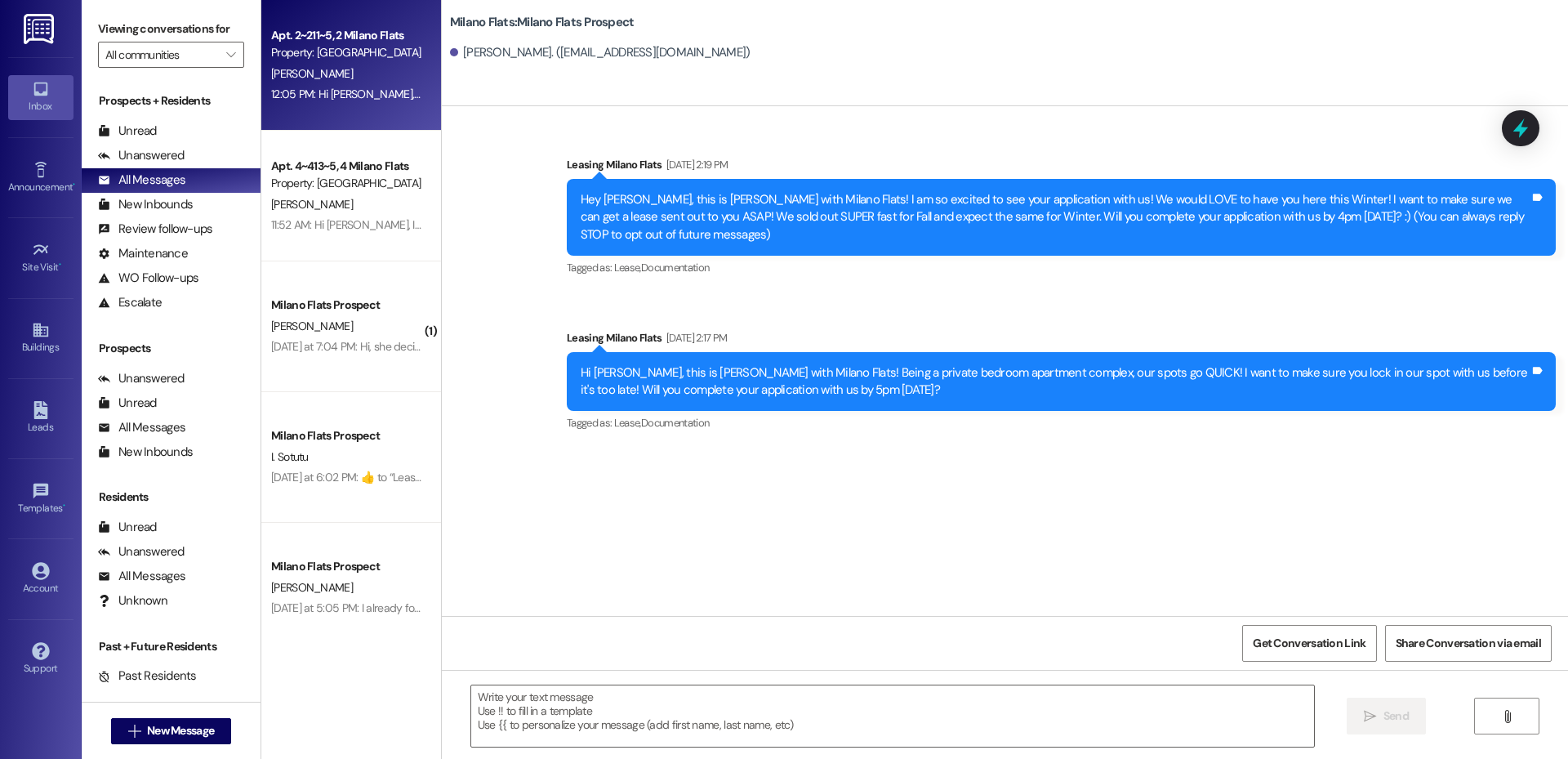
click at [334, 61] on div "Property: [GEOGRAPHIC_DATA] Flats" at bounding box center [347, 52] width 151 height 17
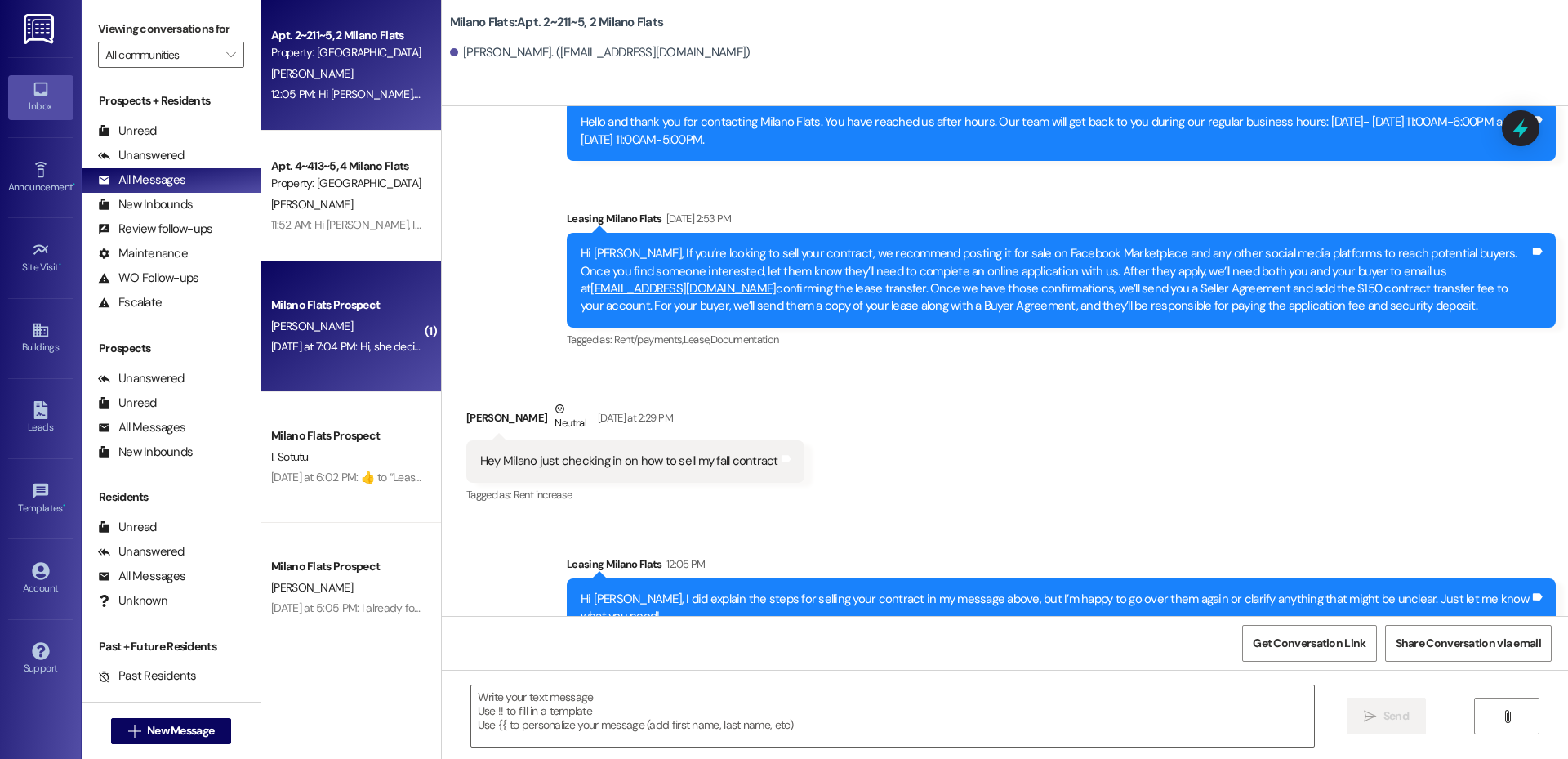
click at [367, 347] on div "Yesterday at 7:04 PM: Hi, she decided not to buy my contact. Sydney Hansen is i…" at bounding box center [535, 346] width 527 height 14
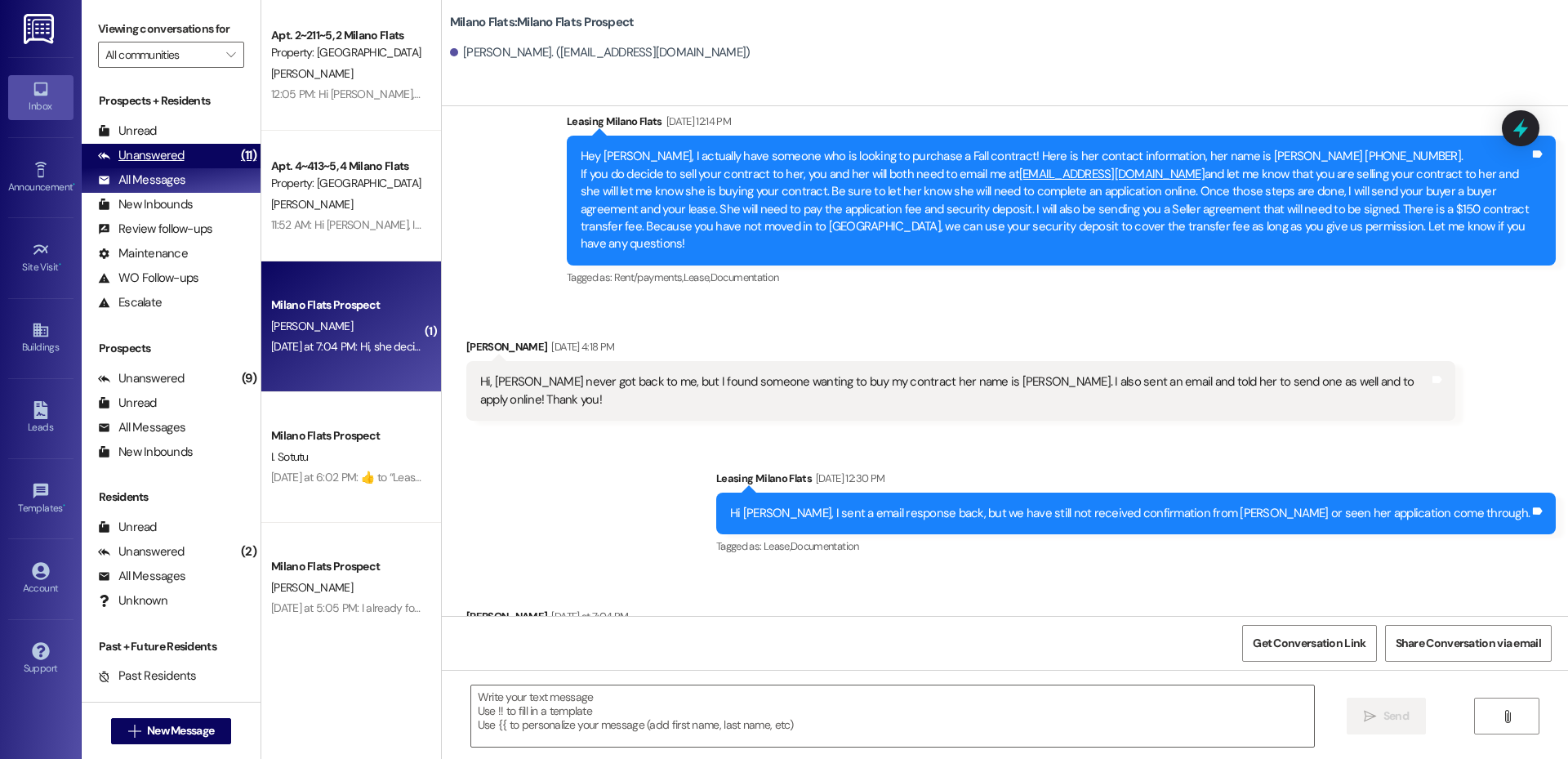
click at [207, 152] on div "Unanswered (11)" at bounding box center [171, 156] width 179 height 25
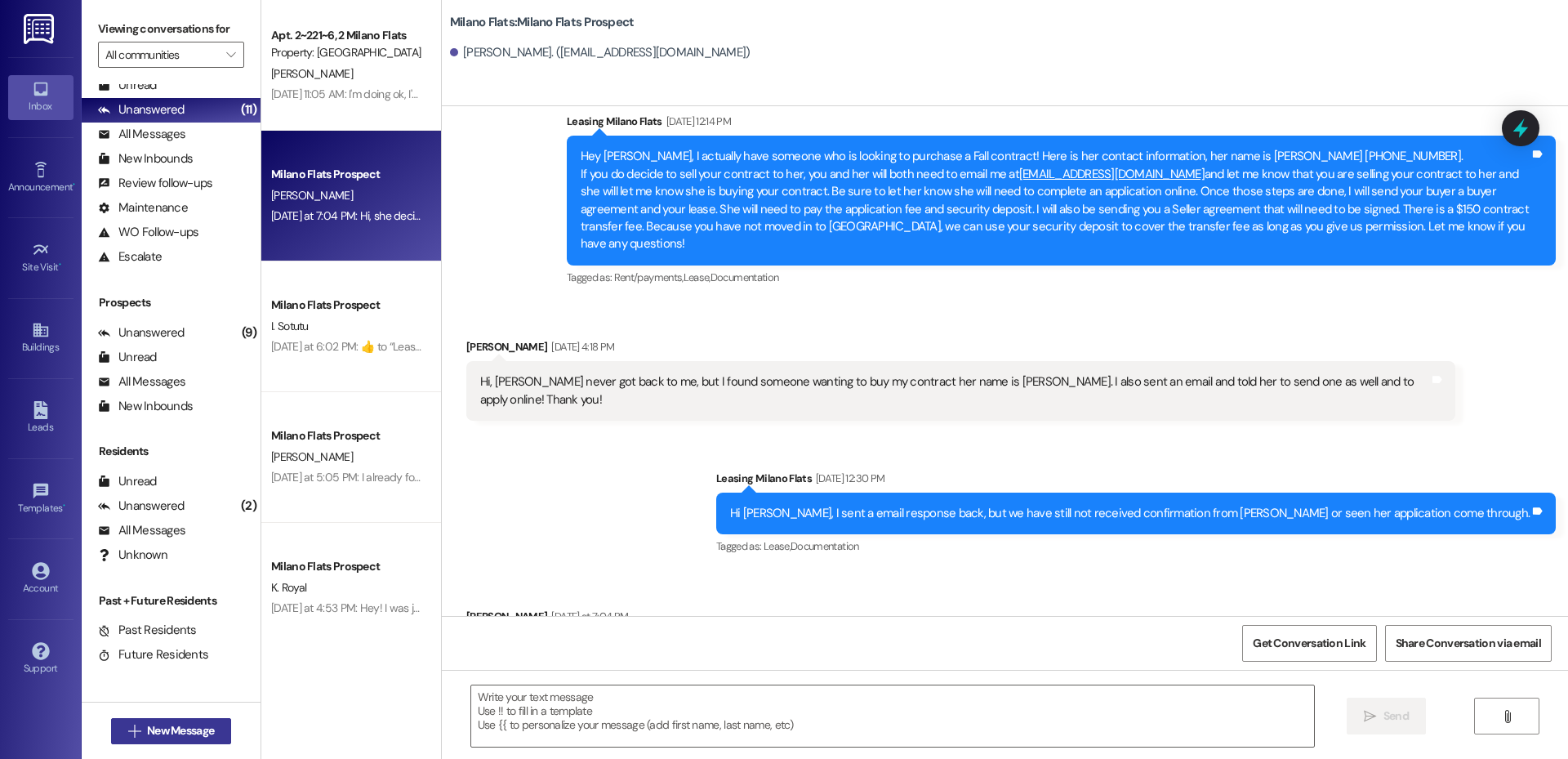
click at [204, 729] on span "New Message" at bounding box center [180, 730] width 67 height 17
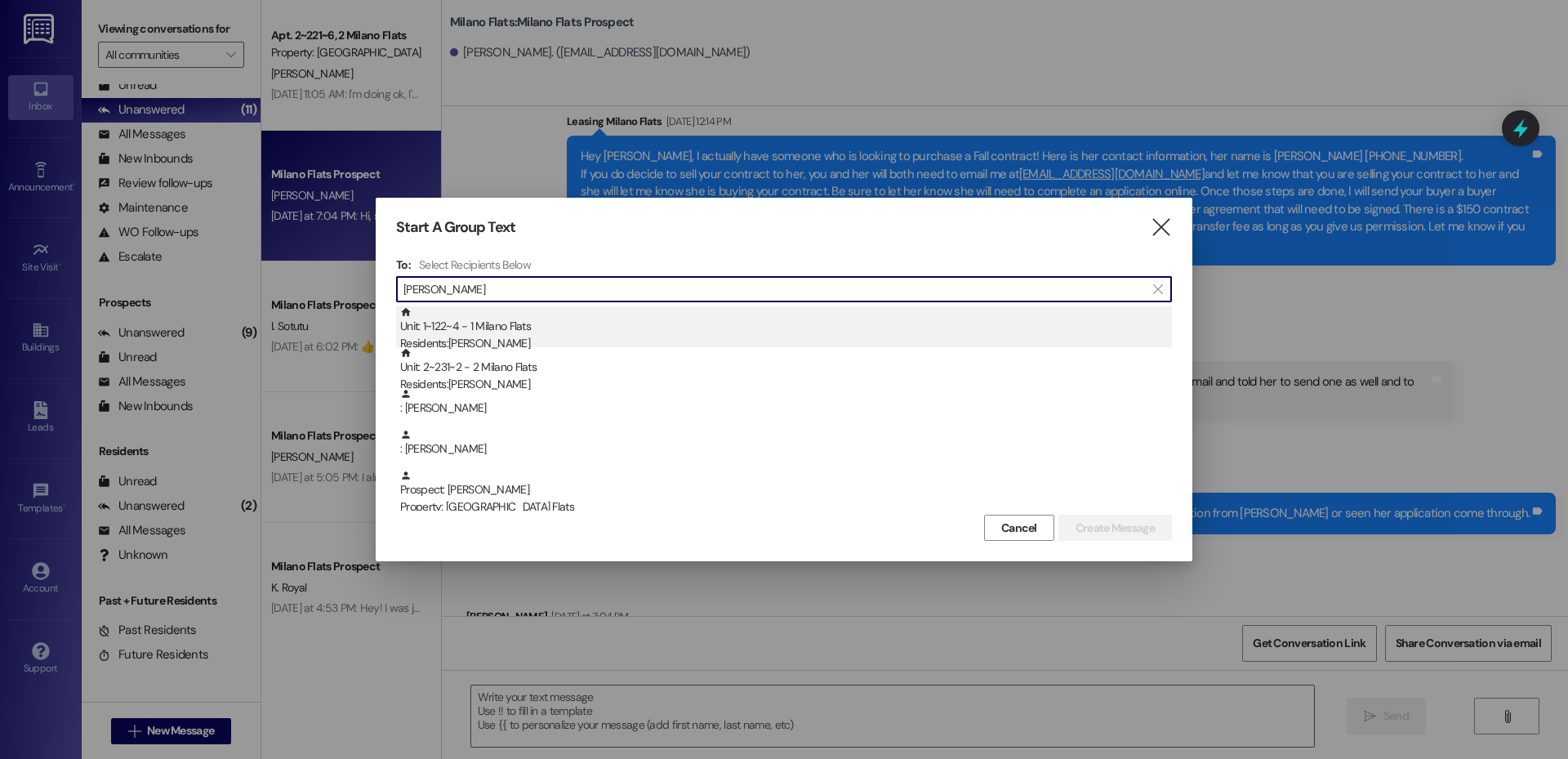
type input "ashley"
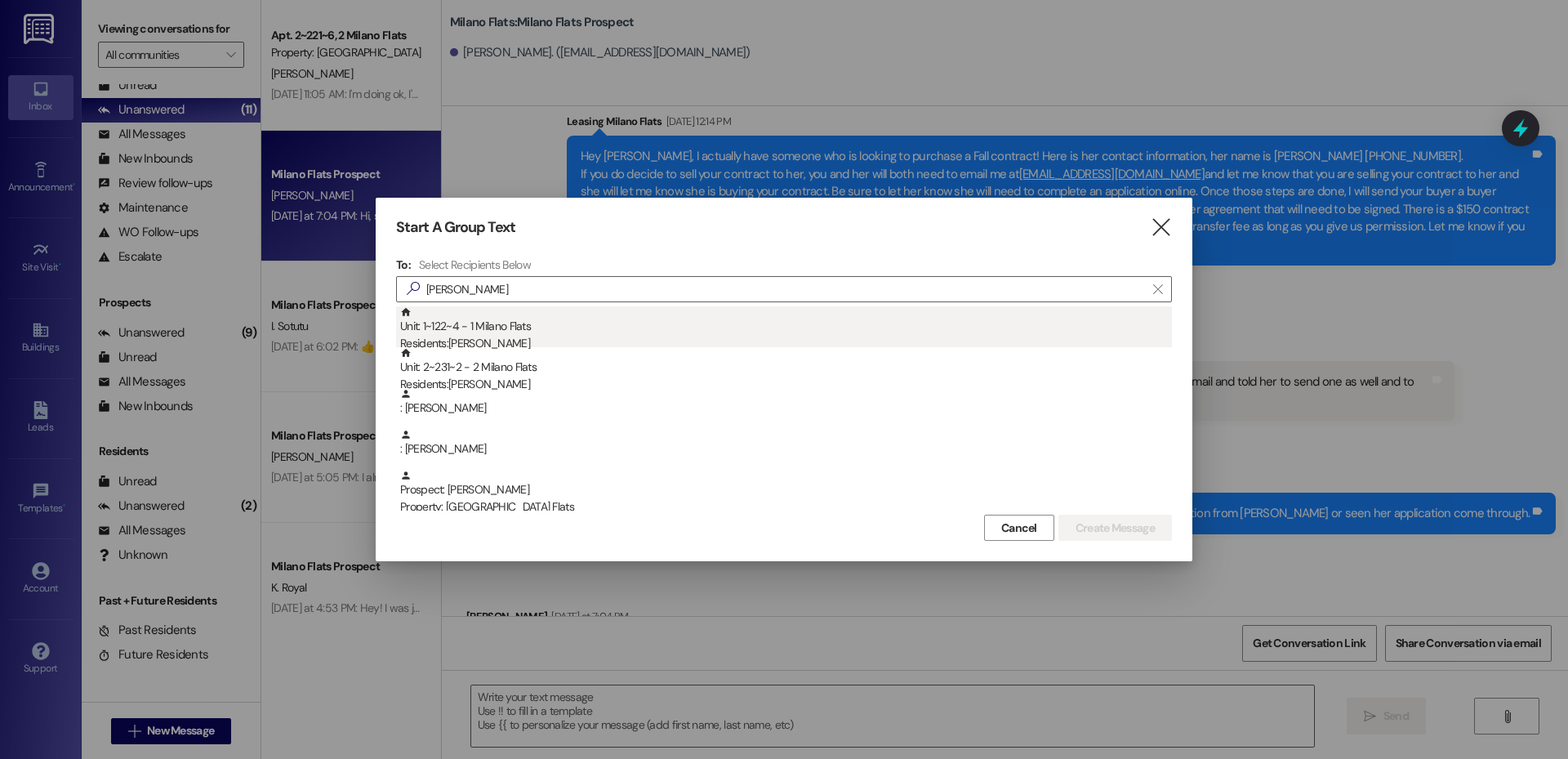
click at [542, 331] on div "Unit: 1~122~4 - 1 Milano Flats Residents: Ashley Escalante" at bounding box center [785, 330] width 772 height 47
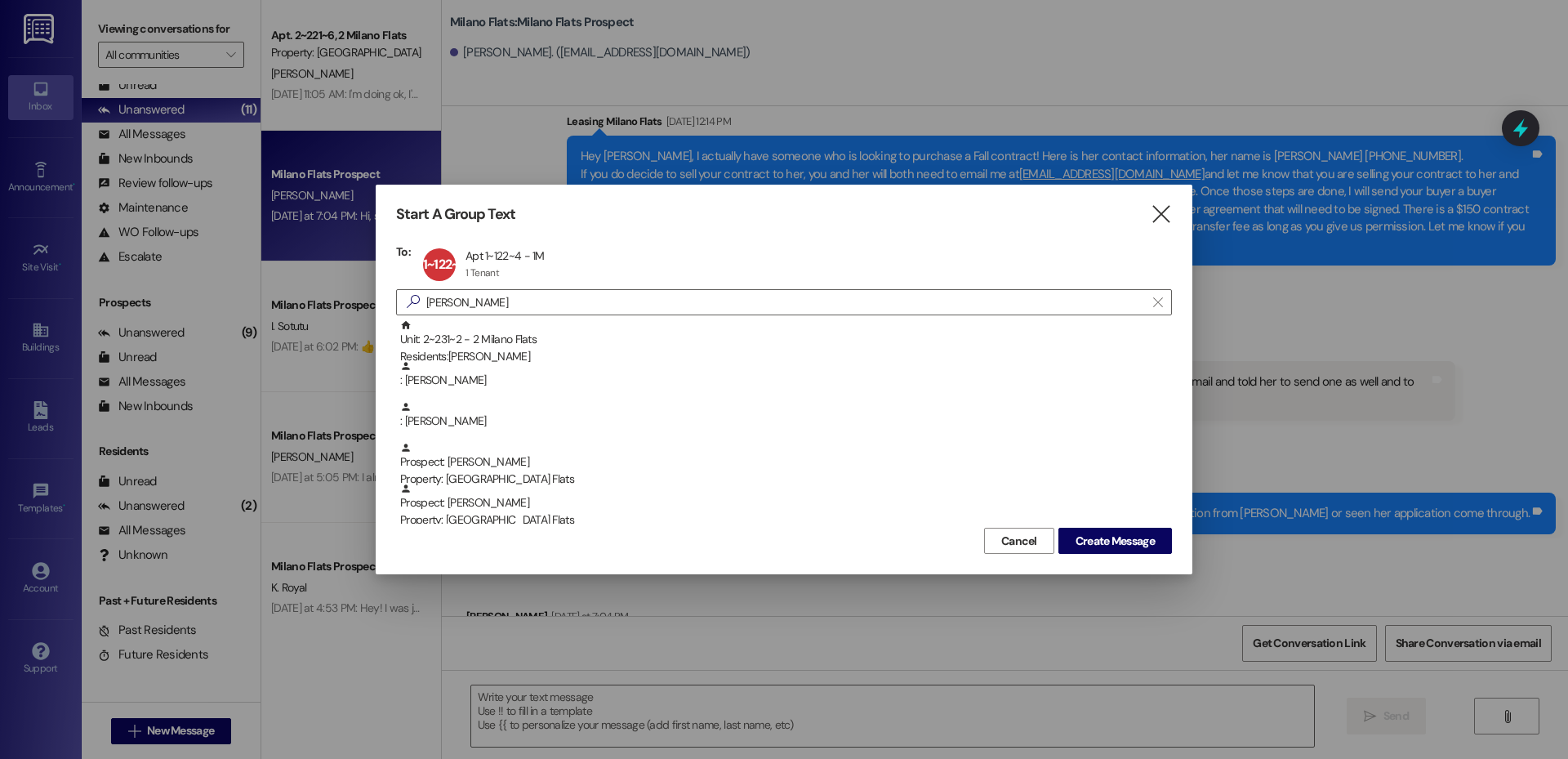
click at [1113, 527] on div "Cancel Create Message" at bounding box center [784, 539] width 776 height 30
click at [1113, 539] on span "Create Message" at bounding box center [1115, 541] width 79 height 17
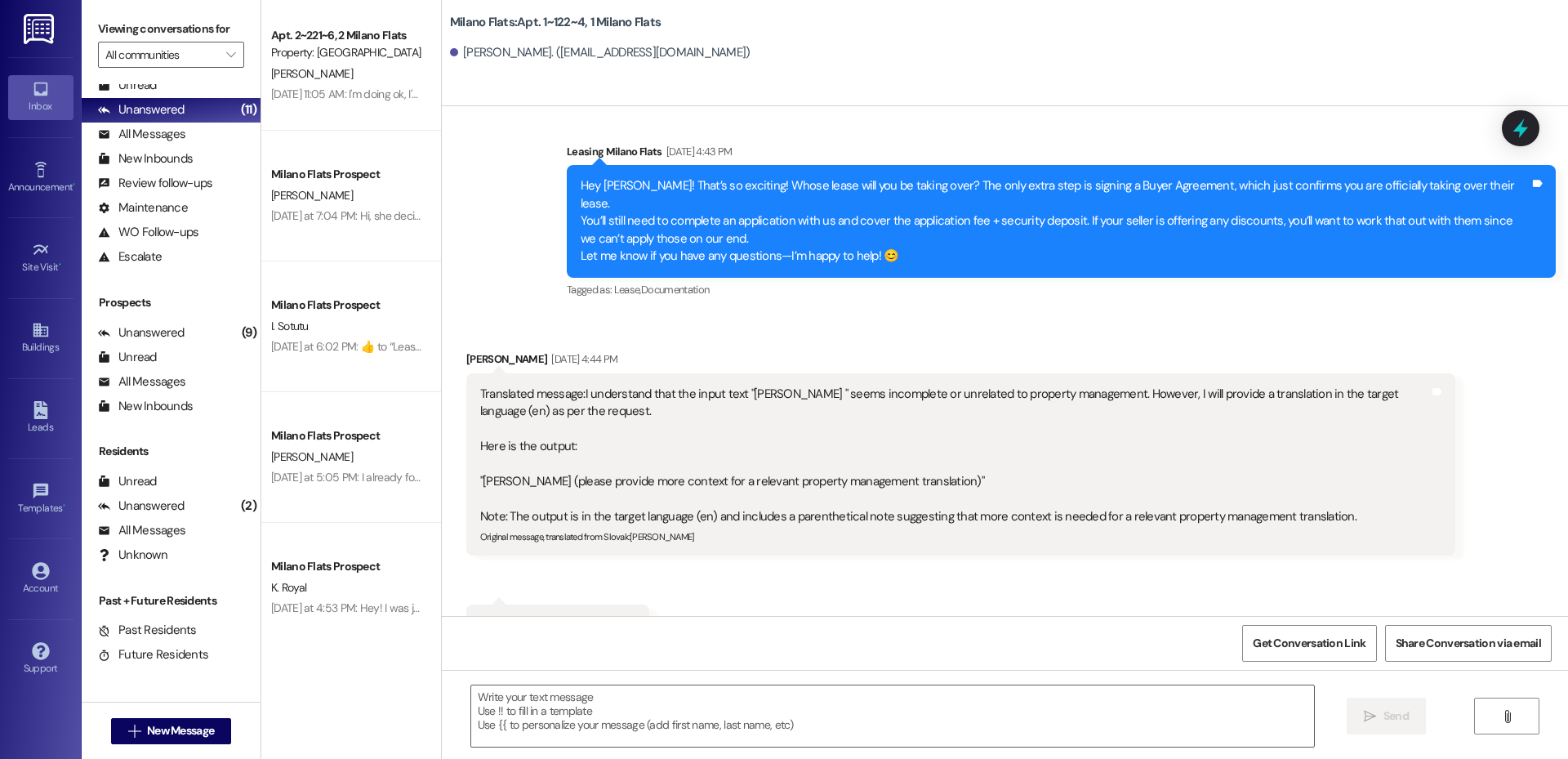
scroll to position [4879, 0]
